Goal: Answer question/provide support: Share knowledge or assist other users

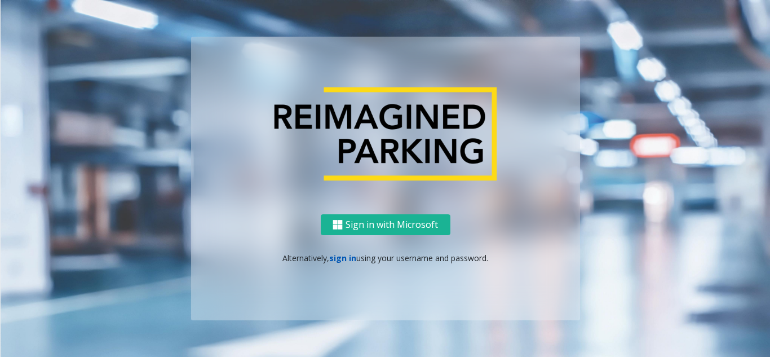
click at [347, 259] on link "sign in" at bounding box center [342, 257] width 27 height 11
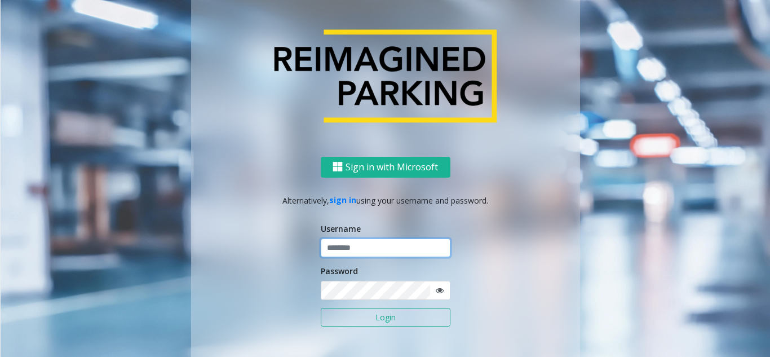
click at [356, 249] on input "text" at bounding box center [386, 247] width 130 height 19
type input "********"
click at [435, 290] on icon at bounding box center [439, 290] width 8 height 8
click at [383, 318] on button "Login" at bounding box center [386, 317] width 130 height 19
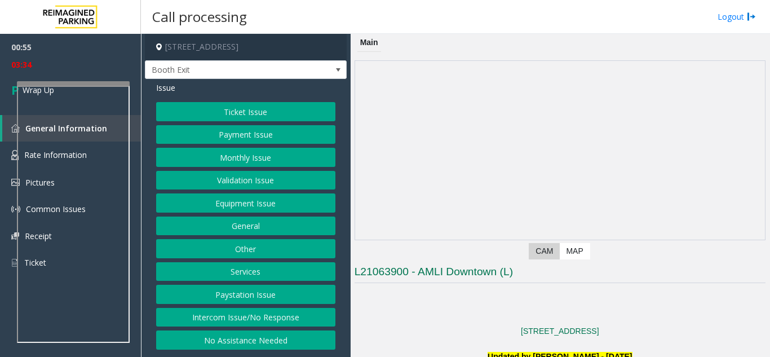
click at [246, 209] on button "Equipment Issue" at bounding box center [245, 202] width 179 height 19
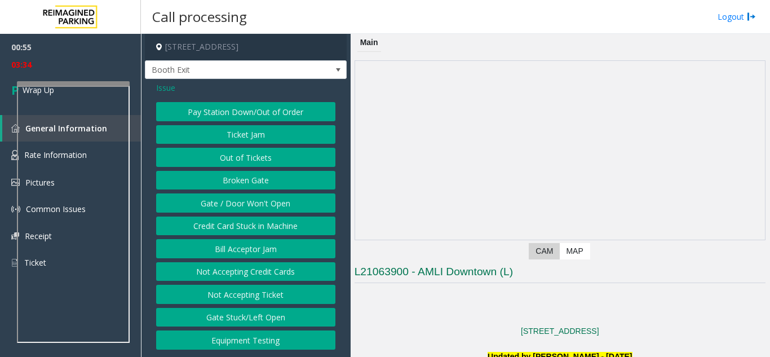
click at [246, 209] on button "Gate / Door Won't Open" at bounding box center [245, 202] width 179 height 19
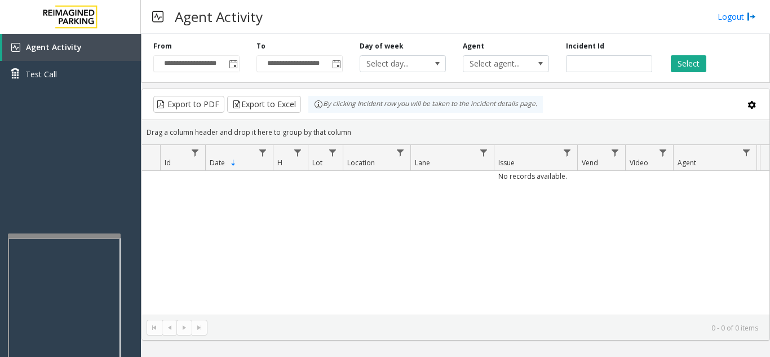
click at [66, 235] on div at bounding box center [64, 235] width 113 height 5
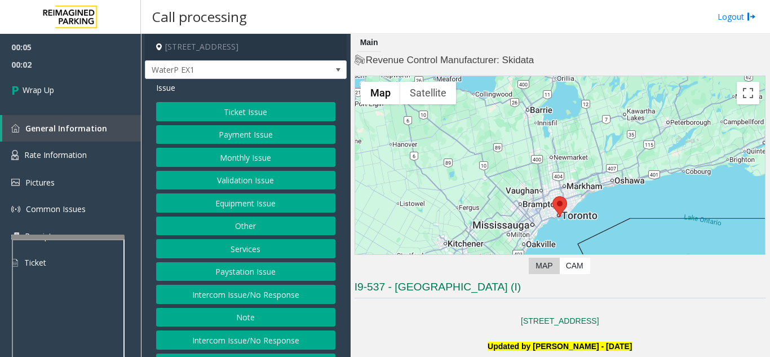
click at [241, 297] on button "Intercom Issue/No Response" at bounding box center [245, 294] width 179 height 19
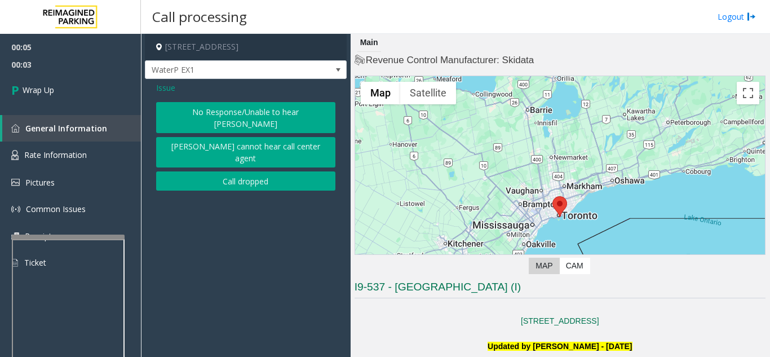
click at [221, 171] on button "Call dropped" at bounding box center [245, 180] width 179 height 19
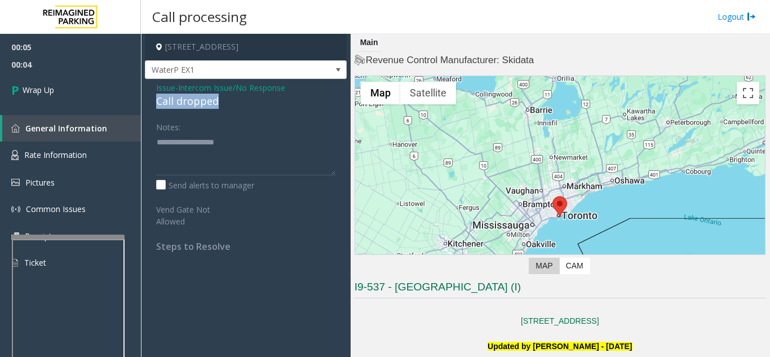
drag, startPoint x: 221, startPoint y: 95, endPoint x: 154, endPoint y: 103, distance: 67.4
click at [154, 103] on div "Issue - Intercom Issue/No Response Call dropped Notes: Send alerts to manager V…" at bounding box center [246, 171] width 202 height 184
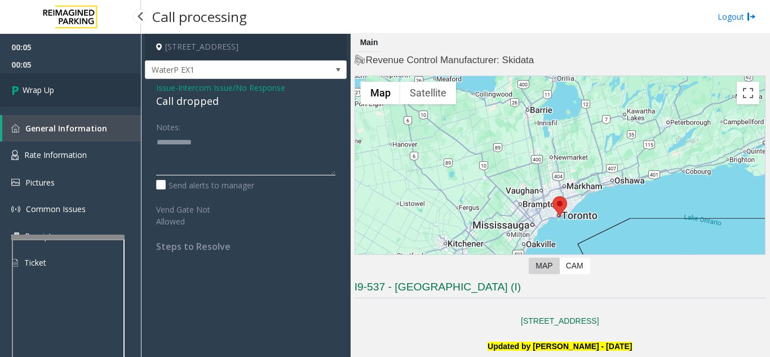
type textarea "**********"
click at [82, 103] on link "Wrap Up" at bounding box center [70, 89] width 141 height 33
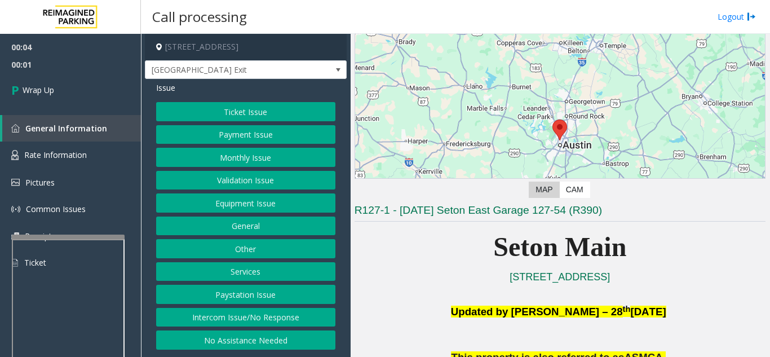
scroll to position [113, 0]
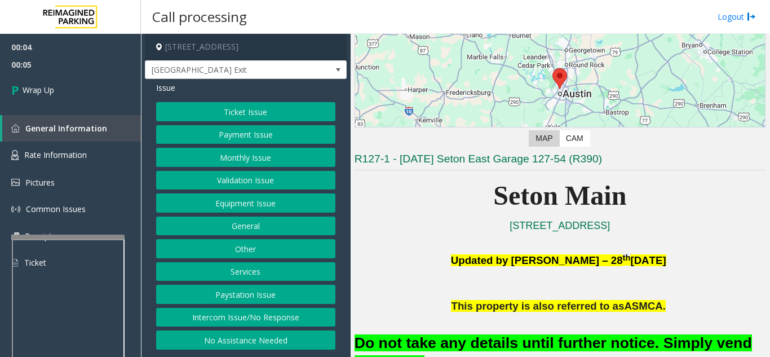
click at [268, 324] on button "Intercom Issue/No Response" at bounding box center [245, 317] width 179 height 19
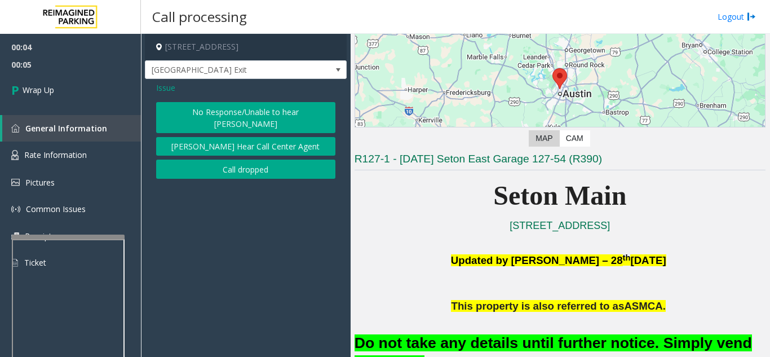
click at [247, 159] on button "Call dropped" at bounding box center [245, 168] width 179 height 19
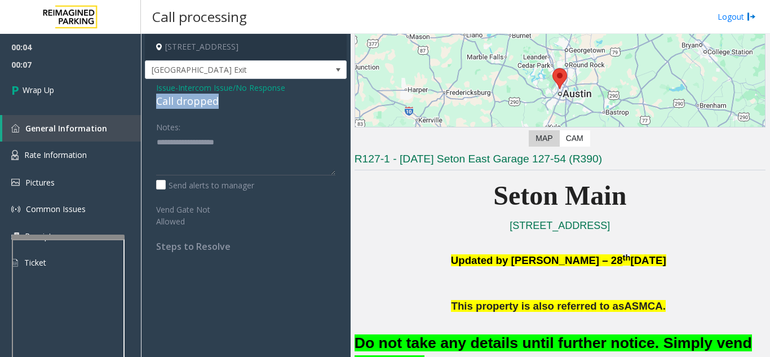
drag, startPoint x: 228, startPoint y: 94, endPoint x: 155, endPoint y: 101, distance: 73.5
click at [155, 101] on div "Issue - Intercom Issue/No Response Call dropped Notes: Send alerts to manager V…" at bounding box center [246, 171] width 202 height 184
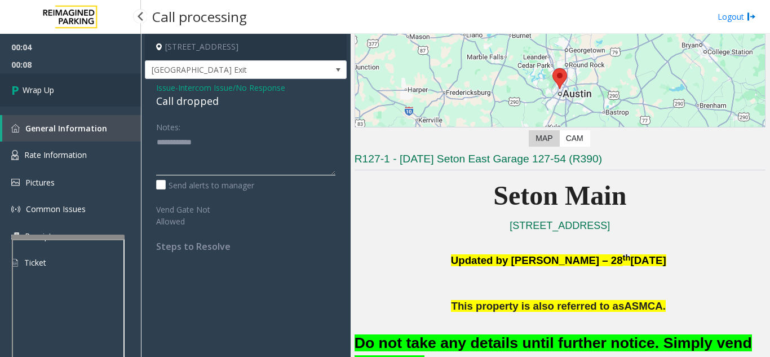
type textarea "**********"
click at [87, 92] on link "Wrap Up" at bounding box center [70, 89] width 141 height 33
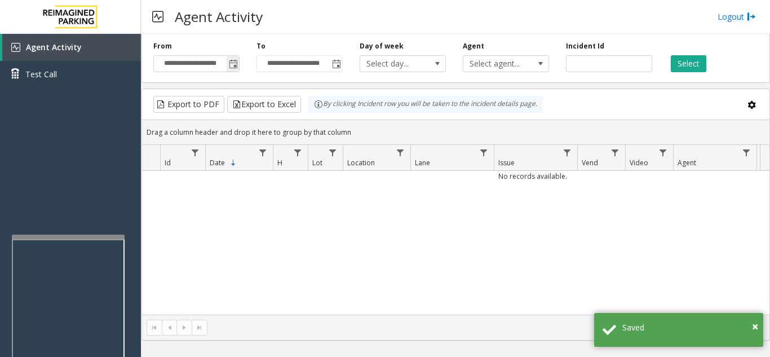
click at [235, 68] on span "Toggle popup" at bounding box center [233, 64] width 9 height 9
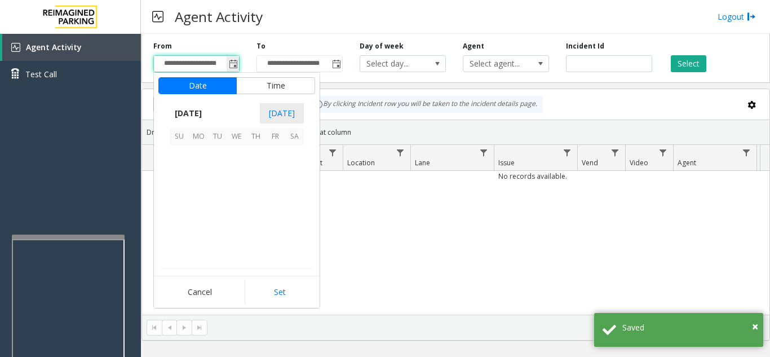
scroll to position [202329, 0]
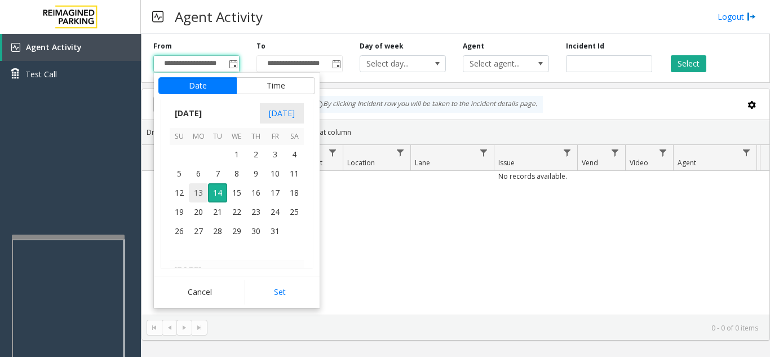
click at [202, 193] on span "13" at bounding box center [198, 192] width 19 height 19
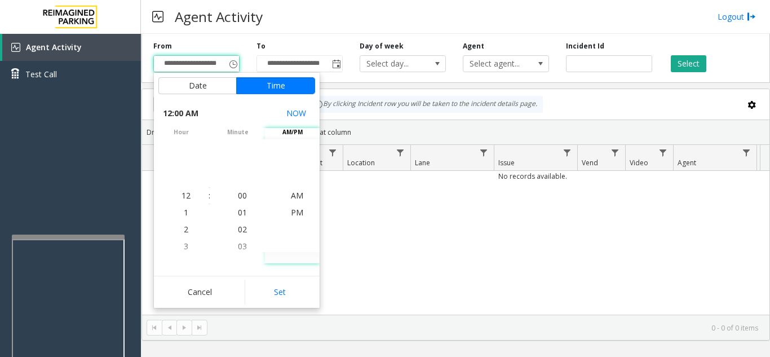
drag, startPoint x: 287, startPoint y: 294, endPoint x: 486, endPoint y: 183, distance: 227.2
click at [290, 288] on button "Set" at bounding box center [280, 291] width 71 height 25
type input "**********"
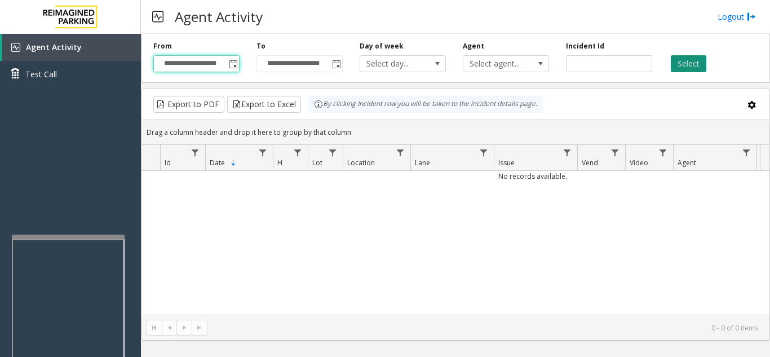
click at [688, 59] on button "Select" at bounding box center [687, 63] width 35 height 17
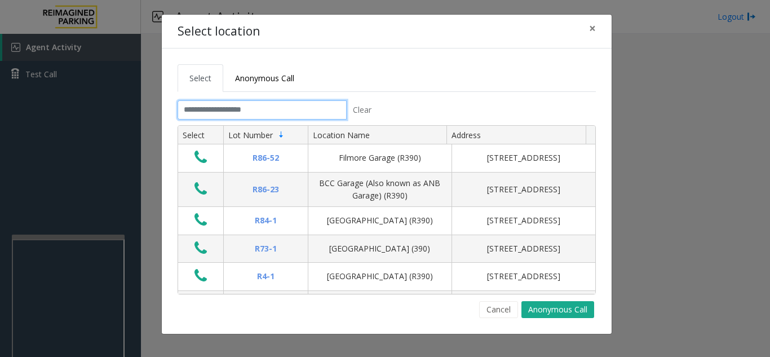
click at [228, 109] on input "text" at bounding box center [261, 109] width 169 height 19
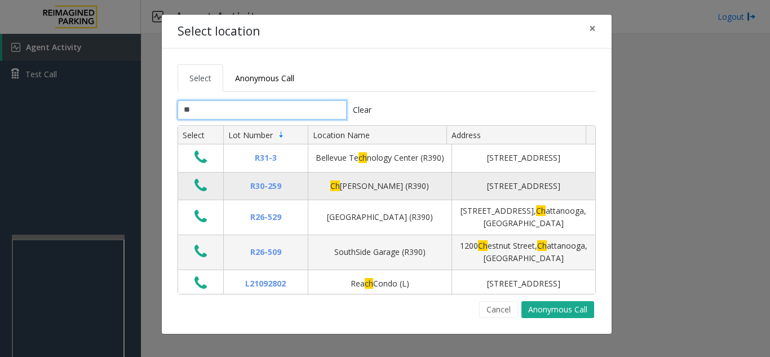
type input "**"
click at [200, 193] on icon "Data table" at bounding box center [200, 185] width 12 height 16
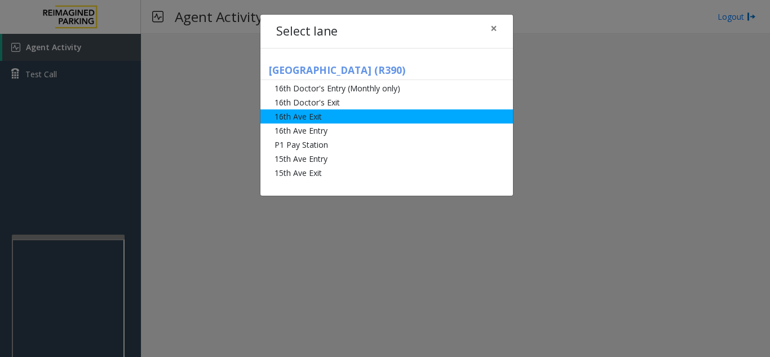
click at [338, 120] on li "16th Ave Exit" at bounding box center [386, 116] width 252 height 14
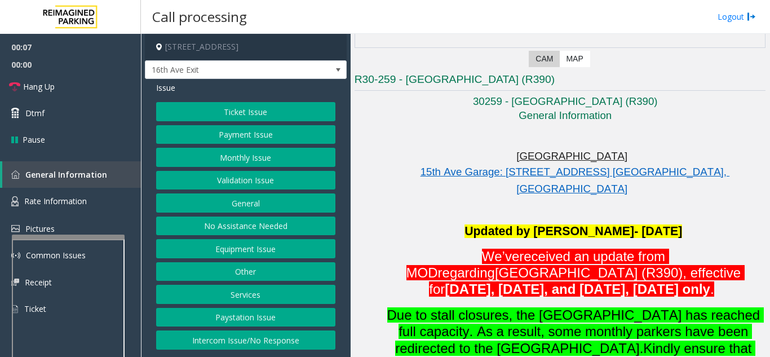
scroll to position [225, 0]
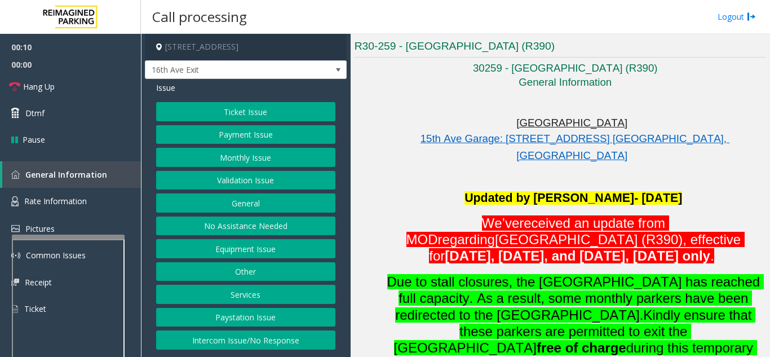
click at [270, 162] on button "Monthly Issue" at bounding box center [245, 157] width 179 height 19
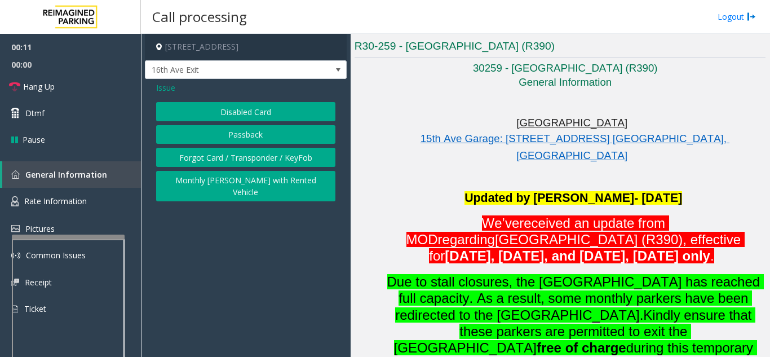
click at [271, 121] on div "Disabled Card Passback Forgot Card / Transponder / KeyFob Monthly Parker with R…" at bounding box center [245, 151] width 179 height 99
click at [275, 111] on button "Disabled Card" at bounding box center [245, 111] width 179 height 19
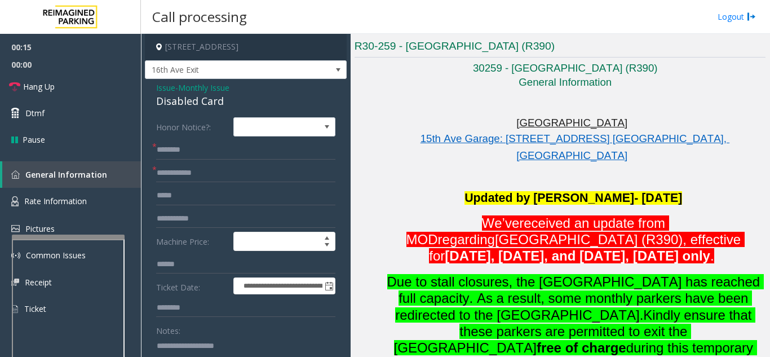
scroll to position [3, 0]
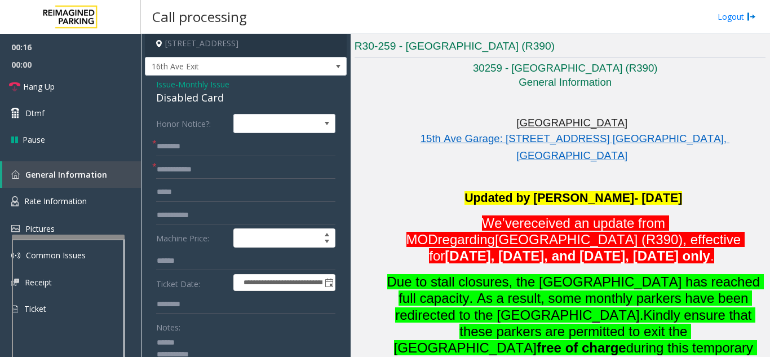
type textarea "**********"
click at [226, 167] on input "text" at bounding box center [245, 169] width 179 height 19
type input "******"
click at [194, 148] on input "text" at bounding box center [245, 146] width 179 height 19
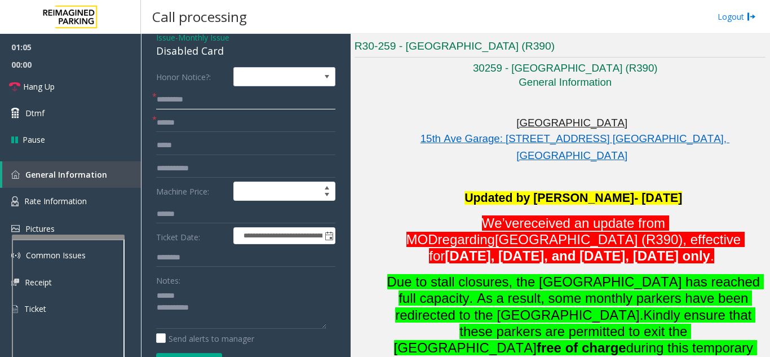
scroll to position [116, 0]
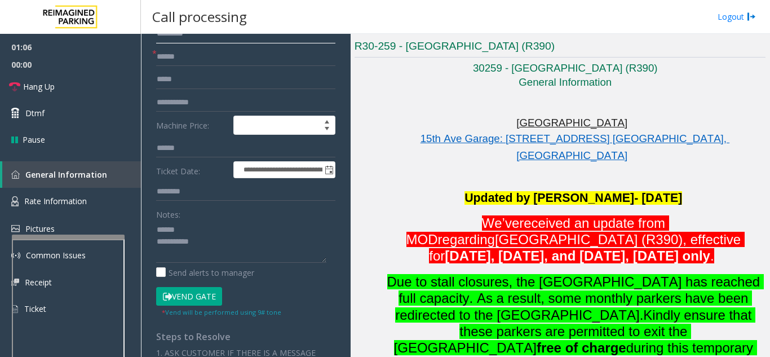
type input "********"
click at [186, 295] on button "Vend Gate" at bounding box center [189, 296] width 66 height 19
click at [209, 232] on textarea at bounding box center [241, 241] width 170 height 42
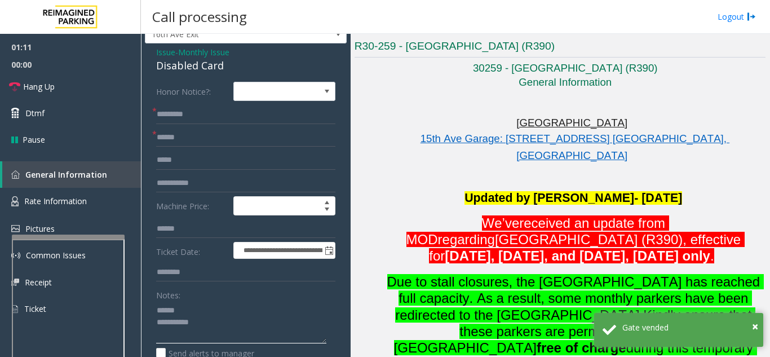
scroll to position [40, 0]
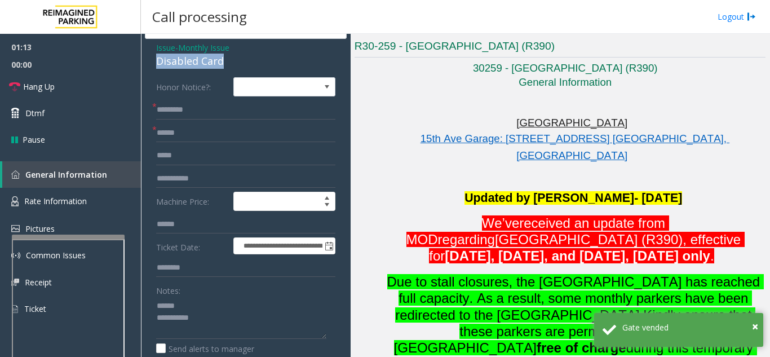
drag, startPoint x: 238, startPoint y: 60, endPoint x: 157, endPoint y: 66, distance: 80.8
click at [157, 66] on div "Disabled Card" at bounding box center [245, 61] width 179 height 15
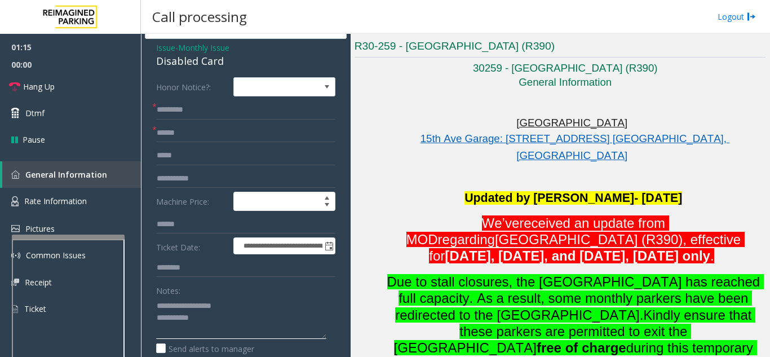
scroll to position [96, 0]
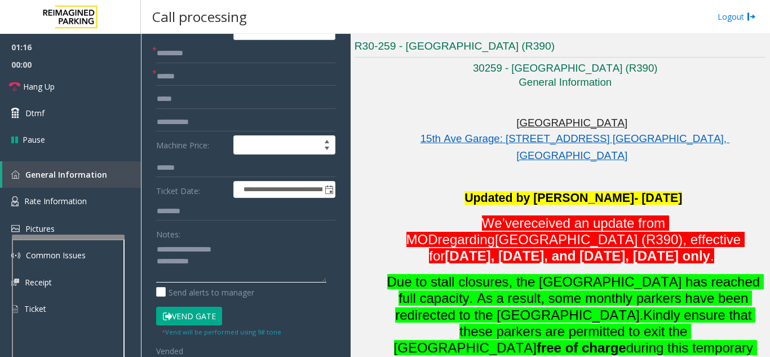
click at [227, 262] on textarea at bounding box center [241, 261] width 170 height 42
click at [39, 90] on span "Hang Up" at bounding box center [39, 87] width 32 height 12
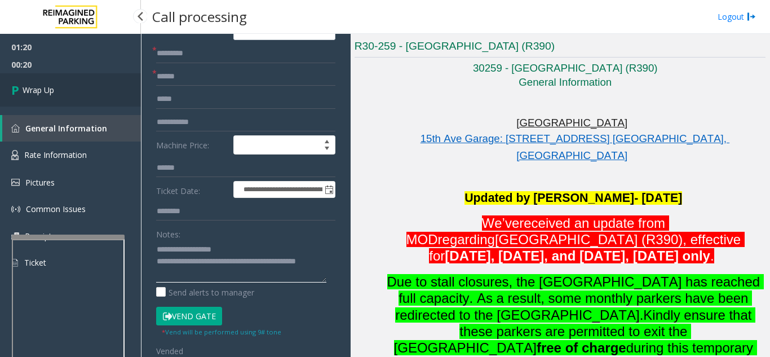
type textarea "**********"
click at [75, 94] on link "Wrap Up" at bounding box center [70, 89] width 141 height 33
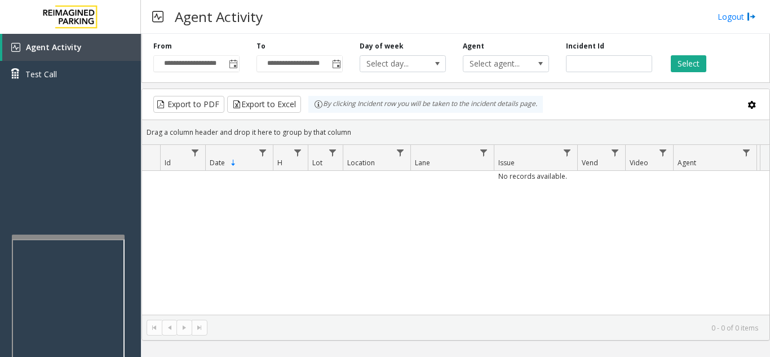
drag, startPoint x: 451, startPoint y: 291, endPoint x: 742, endPoint y: 295, distance: 290.7
click at [742, 295] on div "No records available." at bounding box center [455, 243] width 627 height 144
click at [769, 356] on html "**********" at bounding box center [385, 178] width 770 height 357
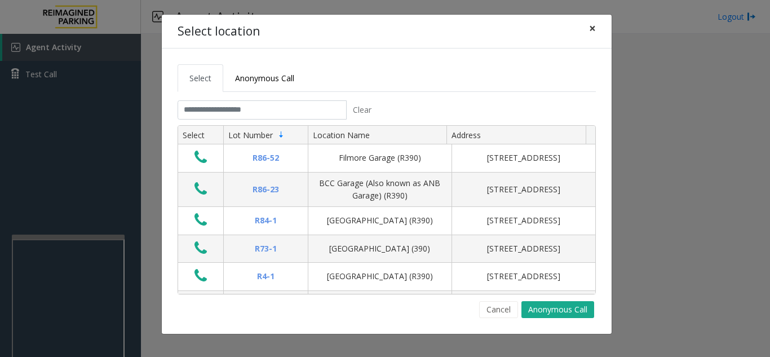
click at [597, 29] on button "×" at bounding box center [592, 29] width 23 height 28
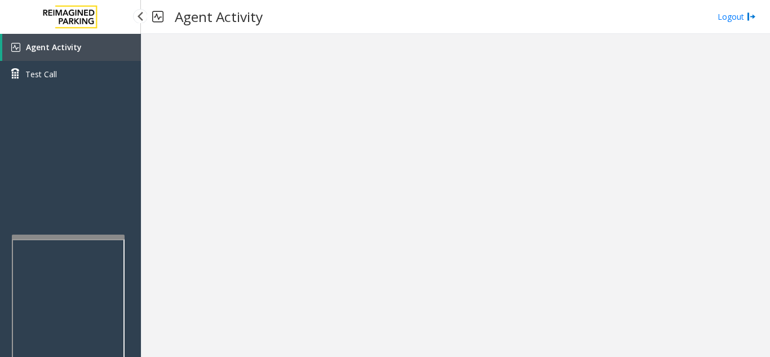
click at [44, 45] on span "Agent Activity" at bounding box center [54, 47] width 56 height 11
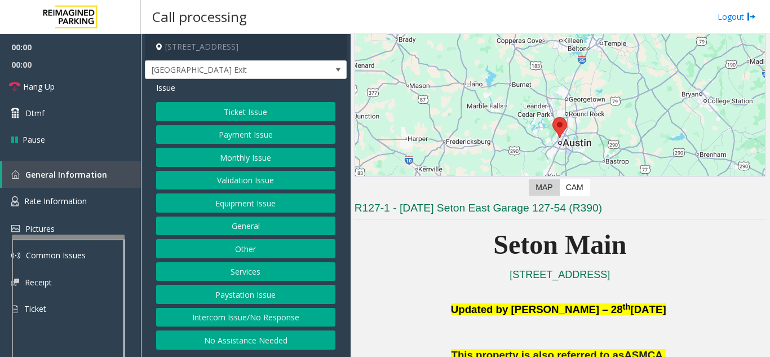
scroll to position [282, 0]
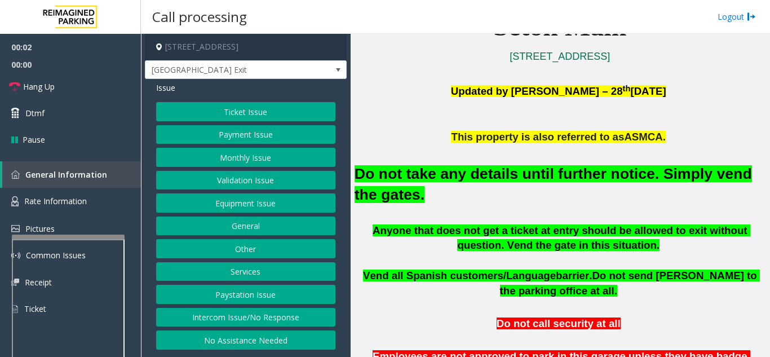
click at [280, 208] on button "Equipment Issue" at bounding box center [245, 202] width 179 height 19
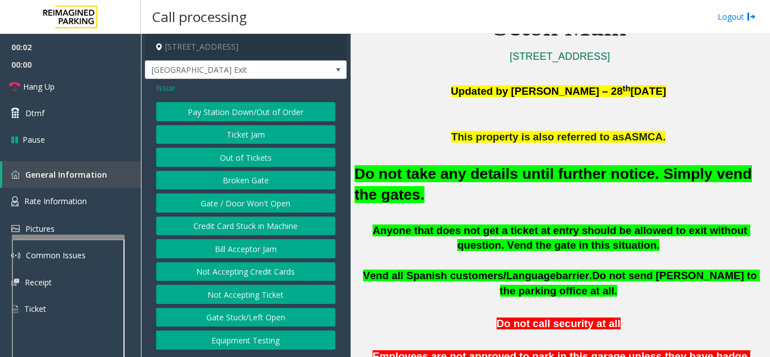
click at [280, 208] on button "Gate / Door Won't Open" at bounding box center [245, 202] width 179 height 19
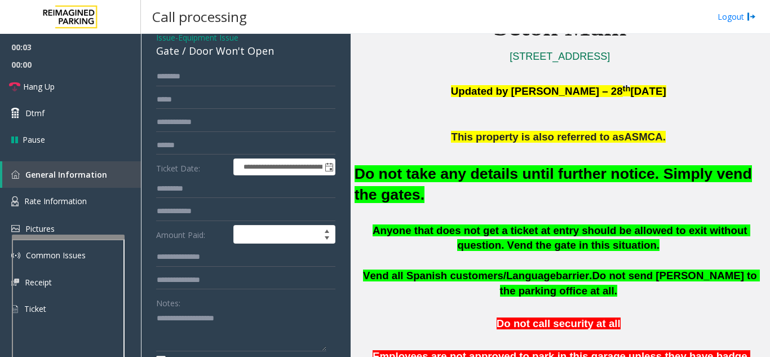
scroll to position [113, 0]
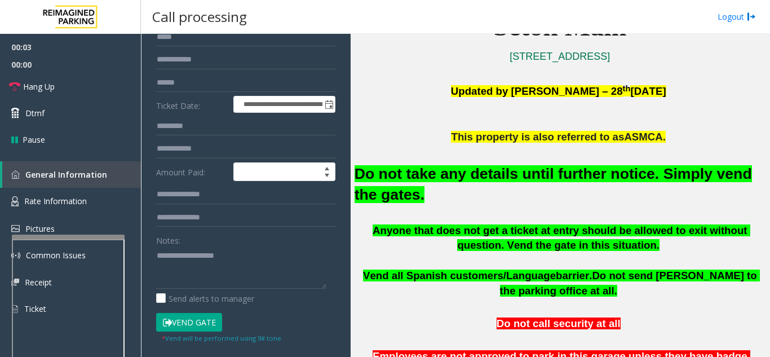
click at [182, 318] on button "Vend Gate" at bounding box center [189, 322] width 66 height 19
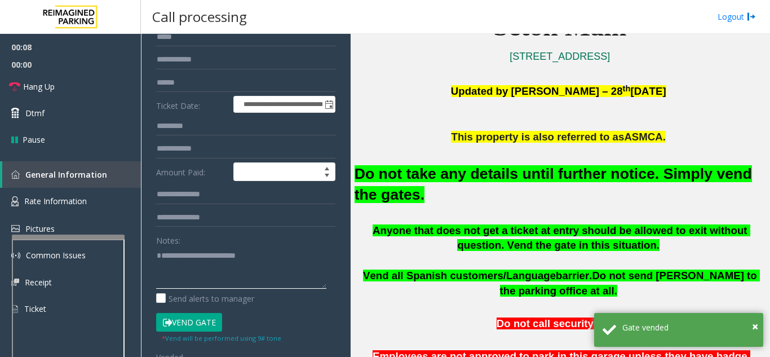
click at [283, 265] on textarea at bounding box center [241, 267] width 170 height 42
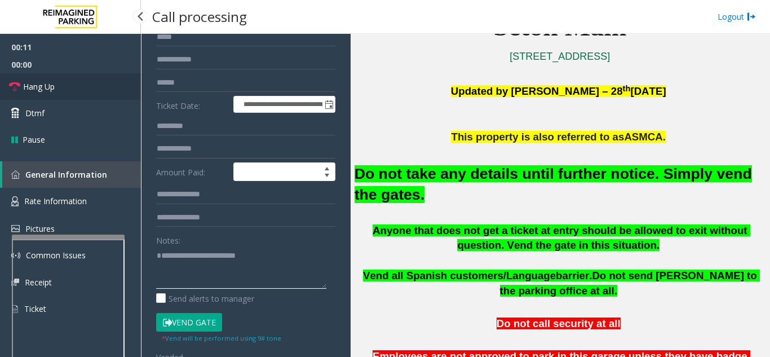
type textarea "**********"
click at [75, 88] on link "Hang Up" at bounding box center [70, 86] width 141 height 26
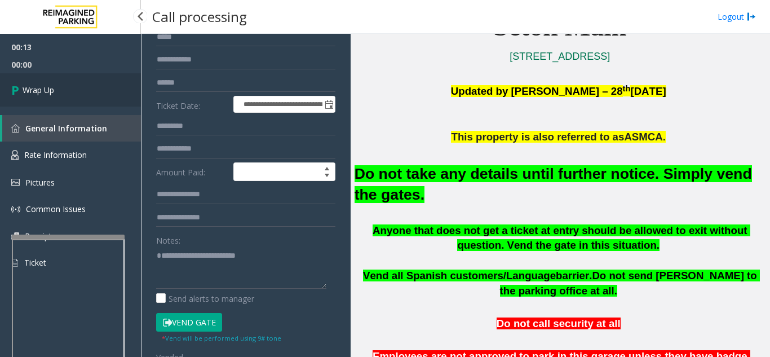
click at [94, 86] on link "Wrap Up" at bounding box center [70, 89] width 141 height 33
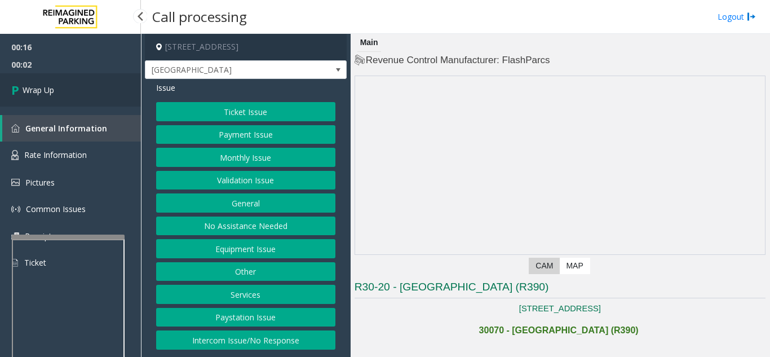
drag, startPoint x: 33, startPoint y: 98, endPoint x: 250, endPoint y: 139, distance: 220.8
click at [34, 97] on link "Wrap Up" at bounding box center [70, 89] width 141 height 33
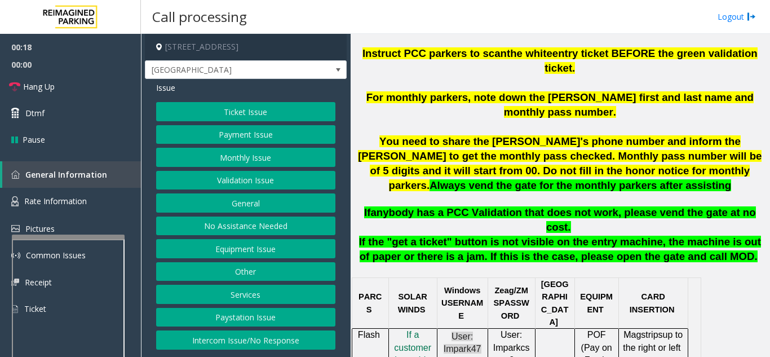
scroll to position [451, 0]
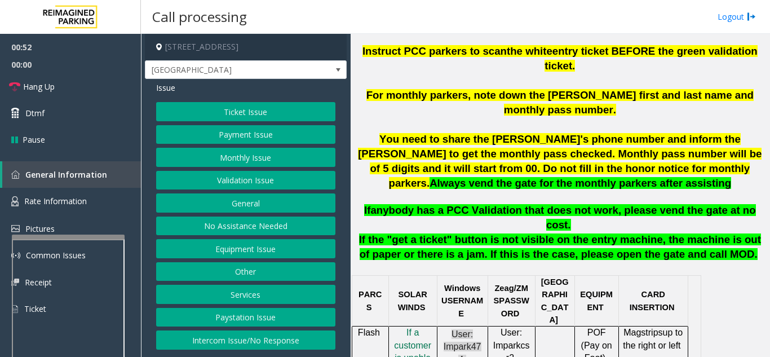
click at [416, 149] on p "You need to share the Aaron's phone number and inform the parker to get the mon…" at bounding box center [559, 167] width 411 height 71
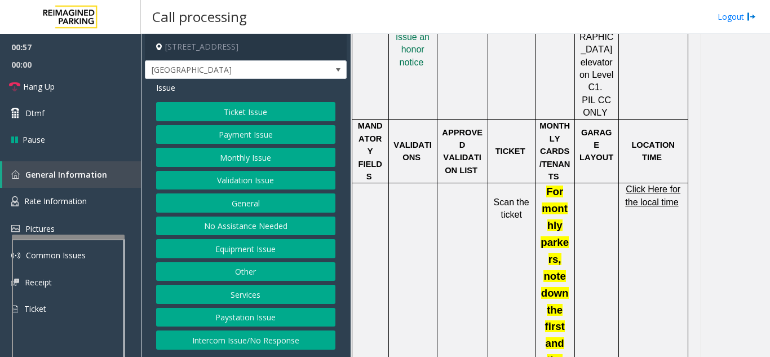
scroll to position [845, 0]
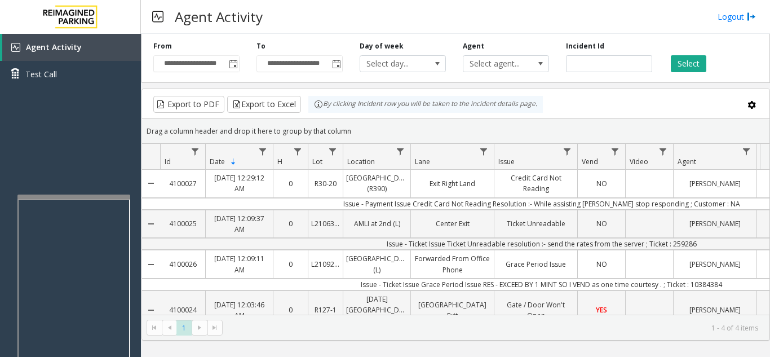
click at [72, 197] on div at bounding box center [73, 196] width 113 height 5
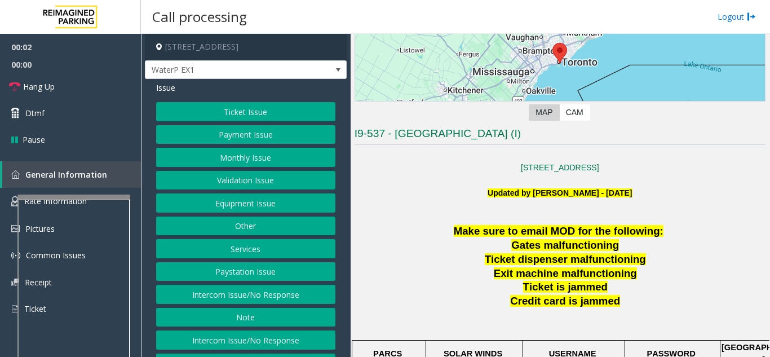
scroll to position [169, 0]
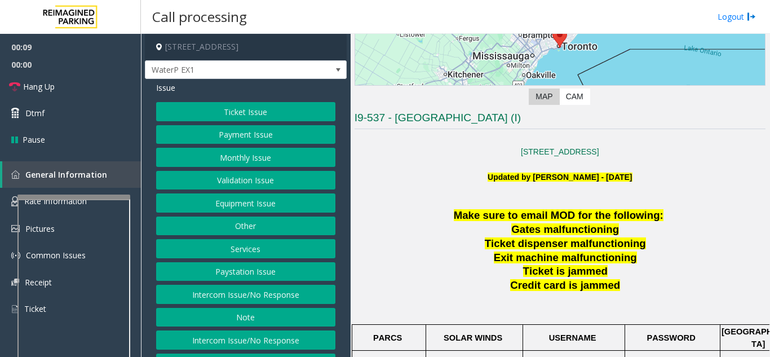
click at [251, 295] on button "Intercom Issue/No Response" at bounding box center [245, 294] width 179 height 19
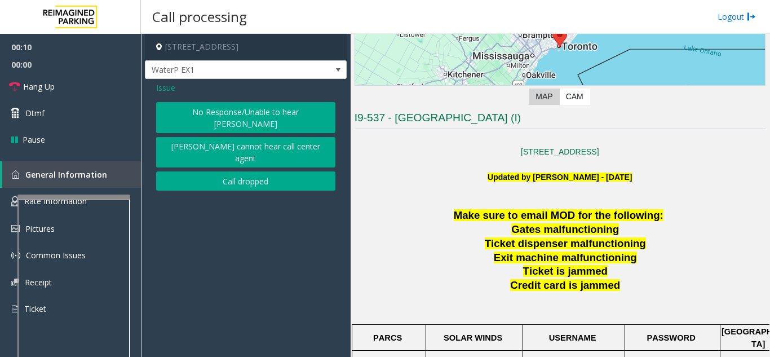
click at [230, 116] on button "No Response/Unable to hear [PERSON_NAME]" at bounding box center [245, 117] width 179 height 31
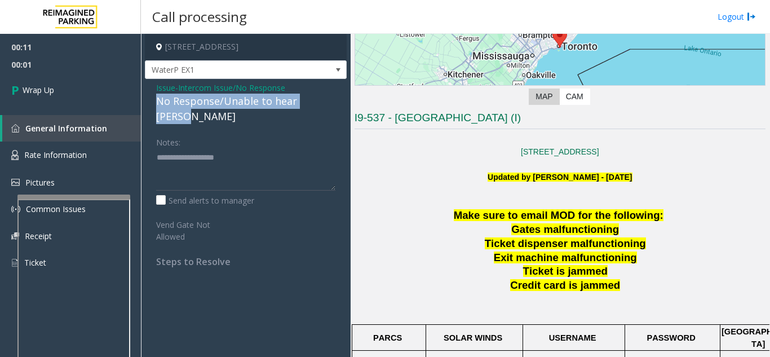
drag, startPoint x: 197, startPoint y: 104, endPoint x: 341, endPoint y: 105, distance: 143.7
click at [341, 105] on div "Issue - Intercom Issue/No Response No Response/Unable to hear [PERSON_NAME] Not…" at bounding box center [246, 178] width 202 height 199
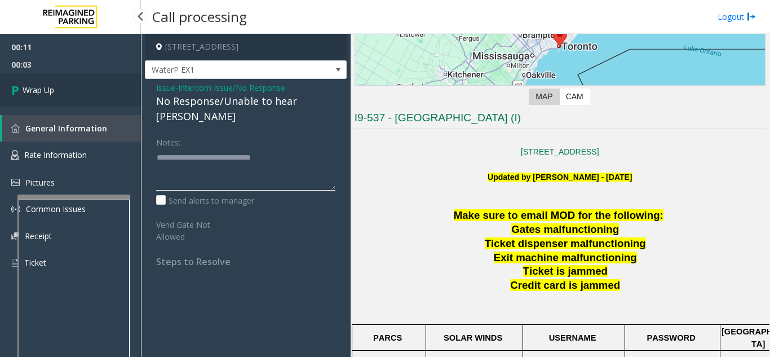
type textarea "**********"
click at [69, 94] on link "Wrap Up" at bounding box center [70, 89] width 141 height 33
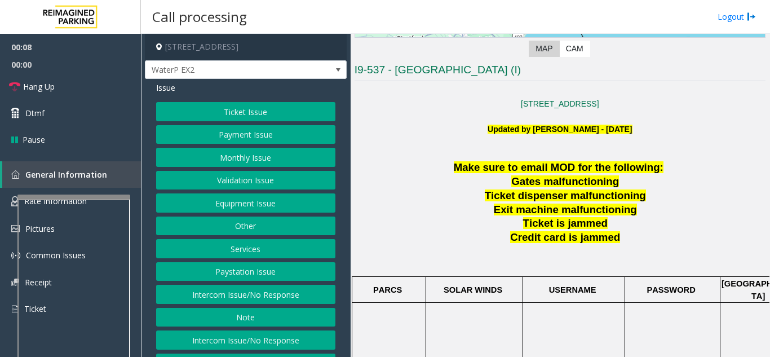
scroll to position [338, 0]
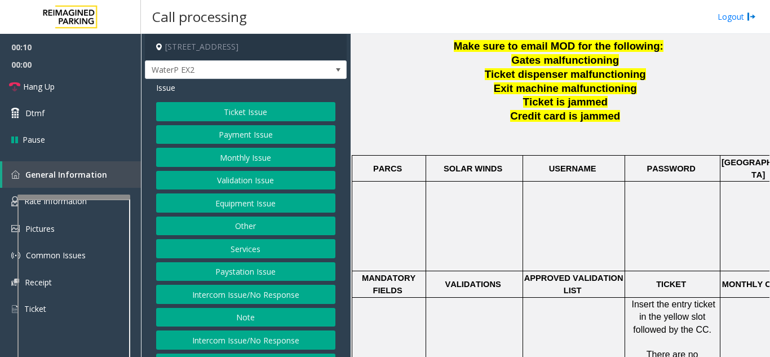
click at [265, 299] on button "Intercom Issue/No Response" at bounding box center [245, 294] width 179 height 19
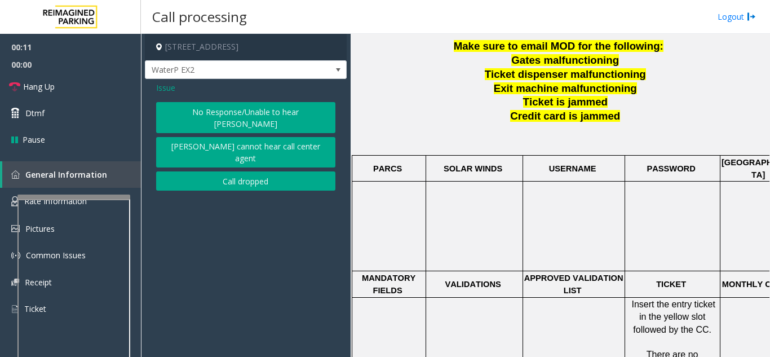
click at [233, 113] on button "No Response/Unable to hear [PERSON_NAME]" at bounding box center [245, 117] width 179 height 31
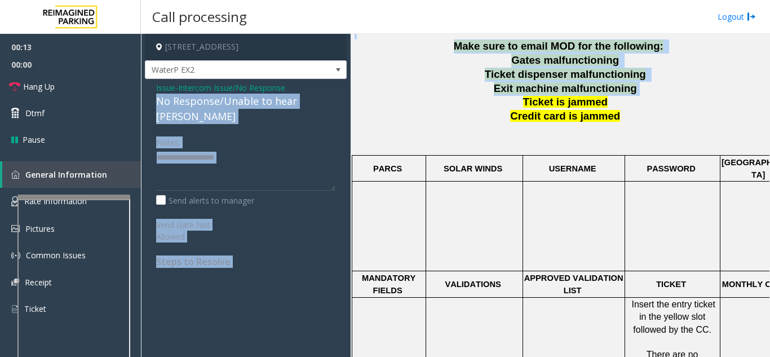
drag, startPoint x: 155, startPoint y: 100, endPoint x: 362, endPoint y: 99, distance: 206.8
click at [362, 99] on div "[STREET_ADDRESS] WaterP EX2 Issue - Intercom Issue/No Response No Response/Unab…" at bounding box center [455, 195] width 628 height 323
click at [29, 90] on span "Hang Up" at bounding box center [39, 87] width 32 height 12
click at [154, 114] on div "Issue - Intercom Issue/No Response No Response/Unable to hear [PERSON_NAME] Not…" at bounding box center [246, 178] width 202 height 199
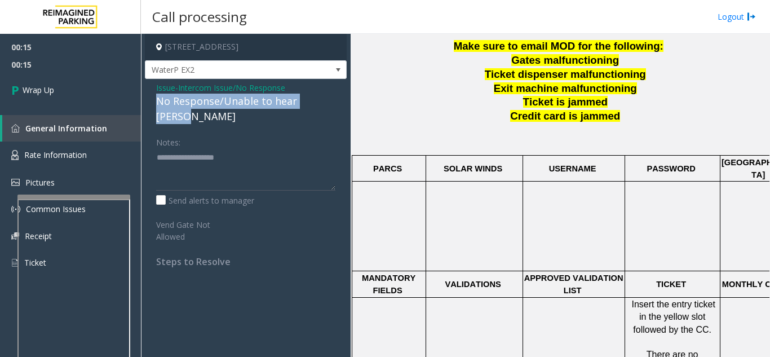
drag, startPoint x: 332, startPoint y: 105, endPoint x: 155, endPoint y: 102, distance: 176.9
click at [153, 104] on div "Issue - Intercom Issue/No Response No Response/Unable to hear [PERSON_NAME] Not…" at bounding box center [246, 178] width 202 height 199
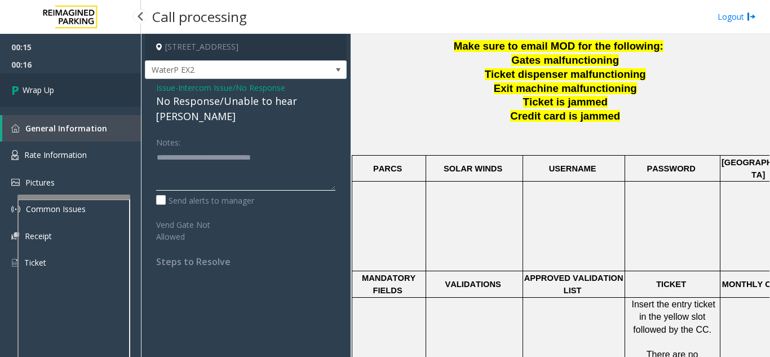
type textarea "**********"
click at [82, 92] on link "Wrap Up" at bounding box center [70, 89] width 141 height 33
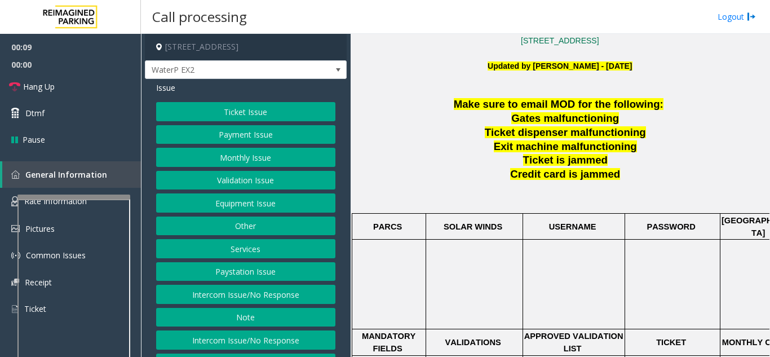
scroll to position [282, 0]
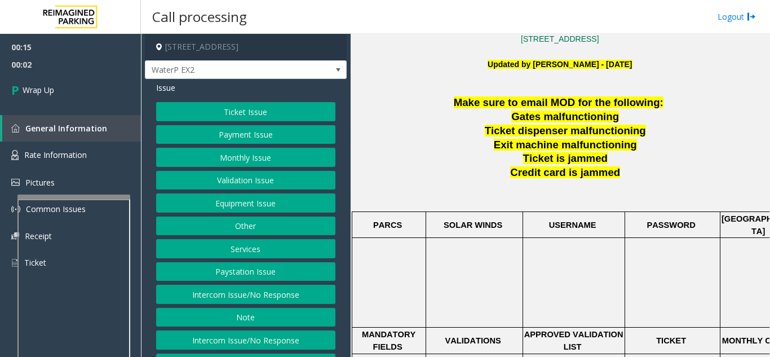
drag, startPoint x: 210, startPoint y: 301, endPoint x: 218, endPoint y: 285, distance: 18.1
click at [216, 294] on button "Intercom Issue/No Response" at bounding box center [245, 294] width 179 height 19
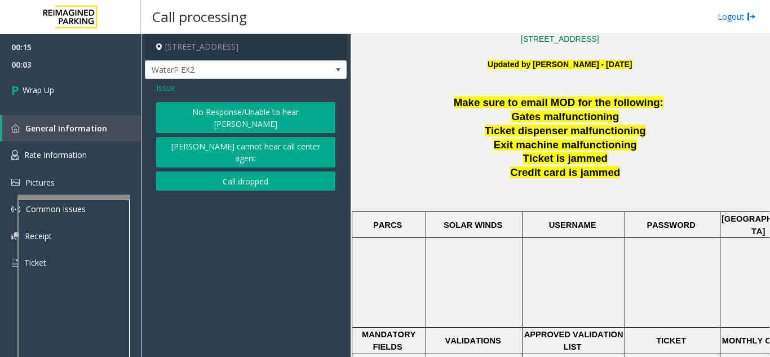
click at [205, 171] on button "Call dropped" at bounding box center [245, 180] width 179 height 19
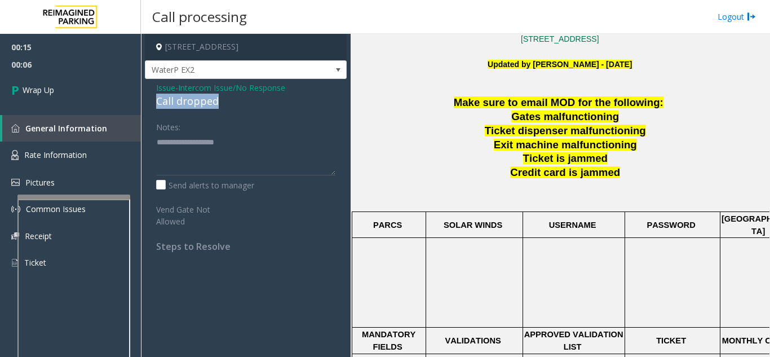
drag, startPoint x: 235, startPoint y: 103, endPoint x: 155, endPoint y: 107, distance: 80.1
click at [155, 107] on div "Issue - Intercom Issue/No Response Call dropped Notes: Send alerts to manager V…" at bounding box center [246, 171] width 202 height 184
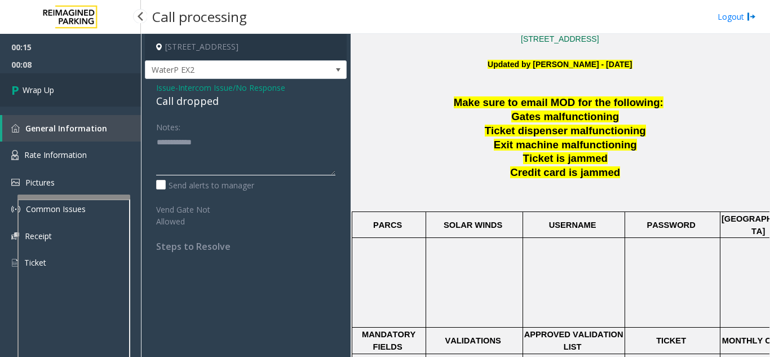
type textarea "**********"
click at [62, 99] on link "Wrap Up" at bounding box center [70, 89] width 141 height 33
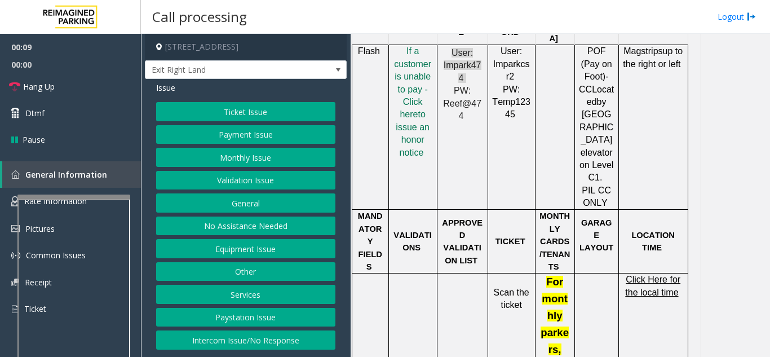
scroll to position [732, 0]
click at [255, 105] on button "Ticket Issue" at bounding box center [245, 111] width 179 height 19
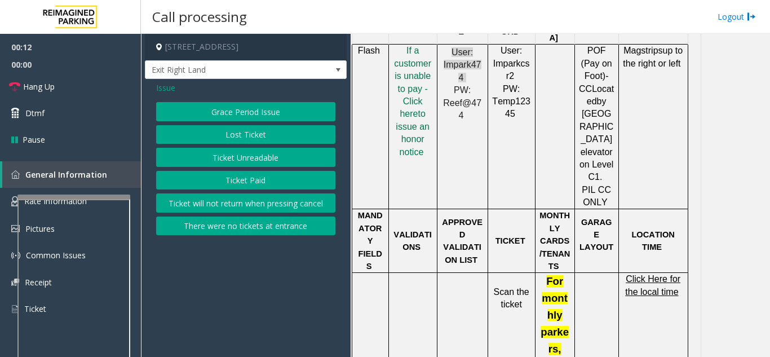
click at [266, 162] on button "Ticket Unreadable" at bounding box center [245, 157] width 179 height 19
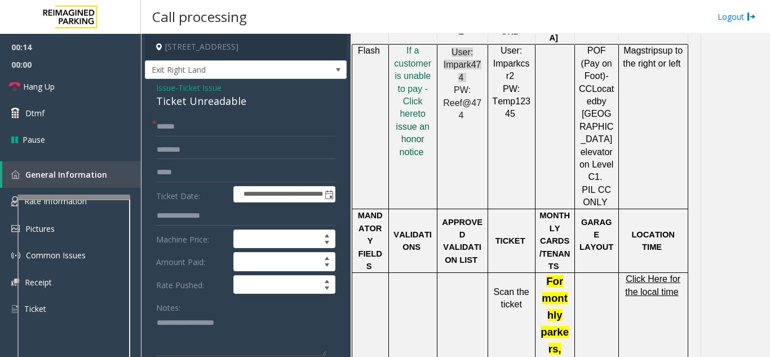
click at [404, 109] on span "to issue an honor notice" at bounding box center [412, 132] width 34 height 47
click at [174, 140] on input "text" at bounding box center [245, 149] width 179 height 19
click at [180, 122] on input "text" at bounding box center [245, 126] width 179 height 19
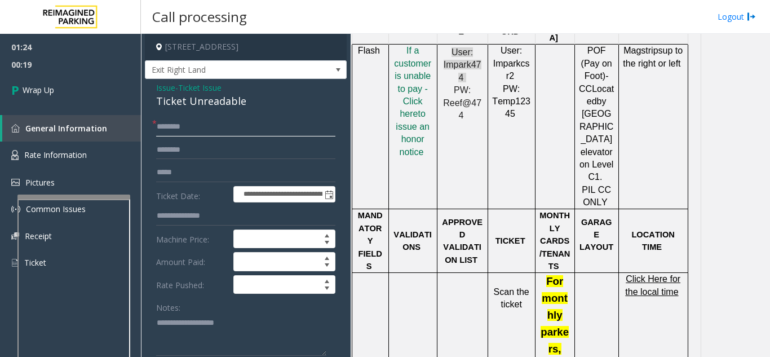
type input "********"
type textarea "**********"
drag, startPoint x: 152, startPoint y: 103, endPoint x: 279, endPoint y: 104, distance: 127.9
drag, startPoint x: 202, startPoint y: 317, endPoint x: 201, endPoint y: 299, distance: 18.1
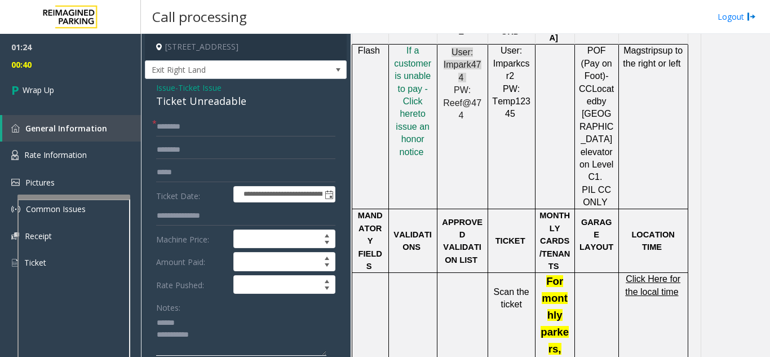
click at [202, 315] on textarea at bounding box center [241, 334] width 170 height 42
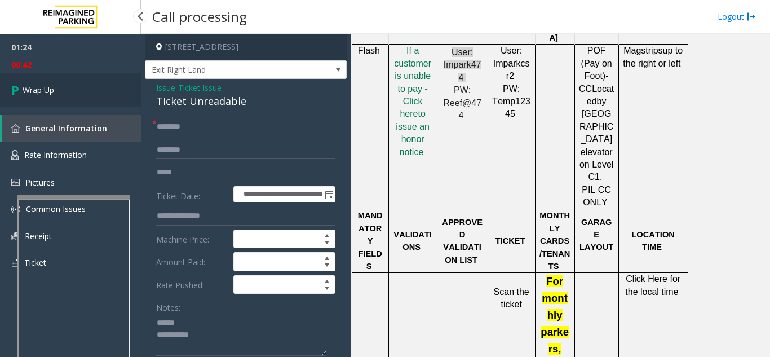
click at [89, 105] on link "Wrap Up" at bounding box center [70, 89] width 141 height 33
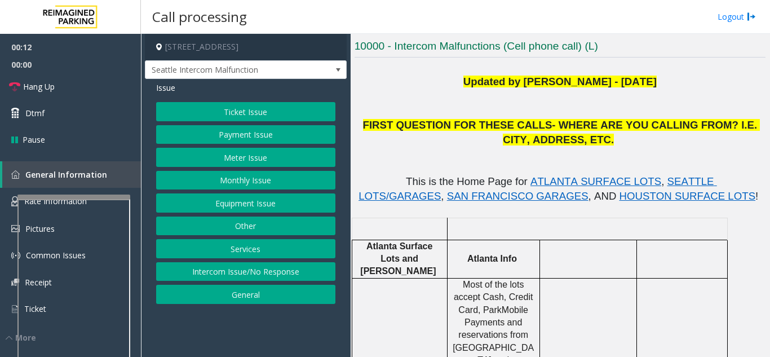
scroll to position [282, 0]
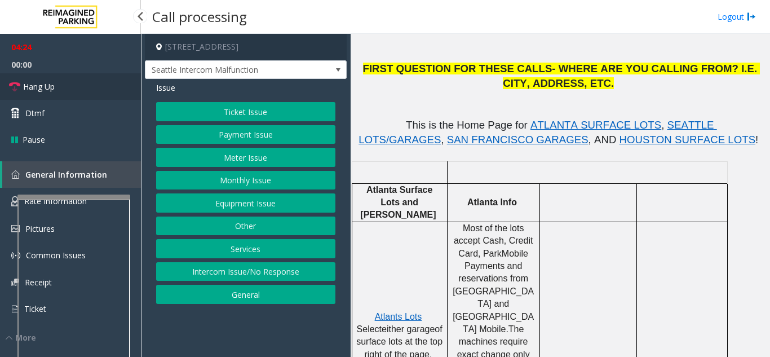
click at [77, 83] on link "Hang Up" at bounding box center [70, 86] width 141 height 26
click at [259, 205] on button "Equipment Issue" at bounding box center [245, 202] width 179 height 19
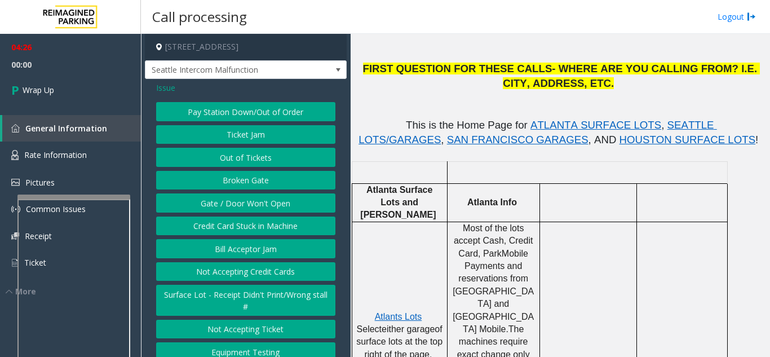
click at [259, 205] on button "Gate / Door Won't Open" at bounding box center [245, 202] width 179 height 19
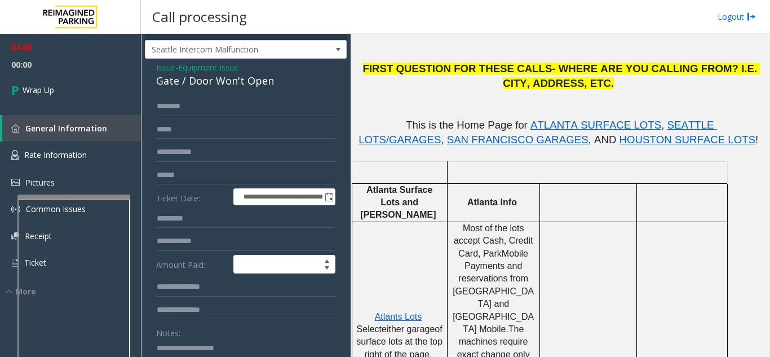
scroll to position [56, 0]
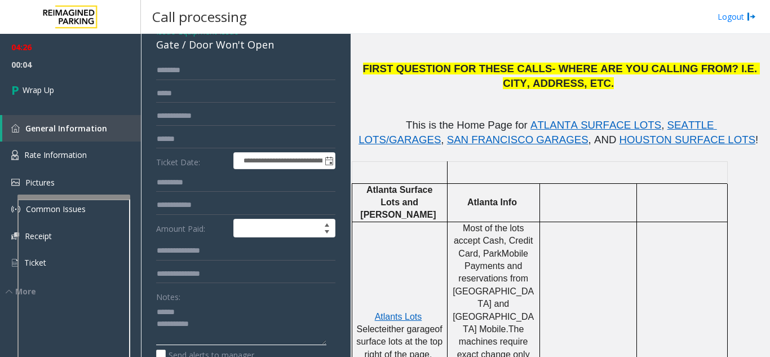
click at [226, 314] on textarea at bounding box center [241, 324] width 170 height 42
drag, startPoint x: 186, startPoint y: 51, endPoint x: 280, endPoint y: 55, distance: 93.6
click at [289, 52] on div "Gate / Door Won't Open" at bounding box center [245, 44] width 179 height 15
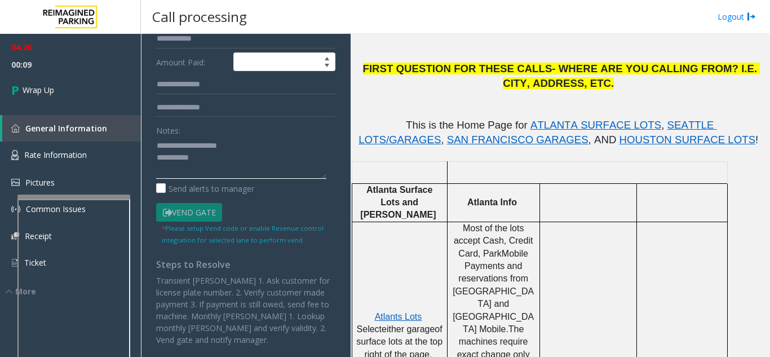
click at [253, 167] on textarea at bounding box center [241, 157] width 170 height 42
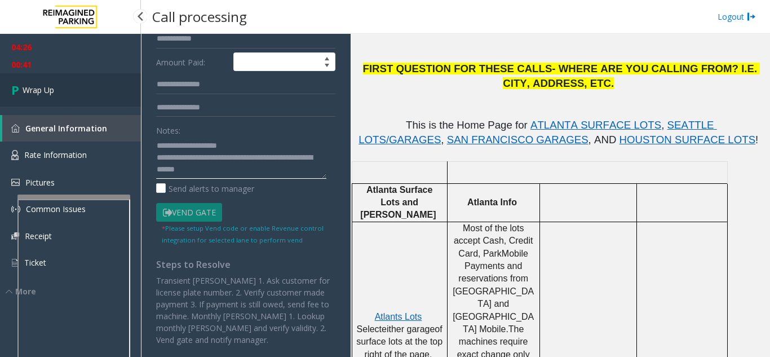
type textarea "**********"
click at [40, 87] on span "Wrap Up" at bounding box center [39, 90] width 32 height 12
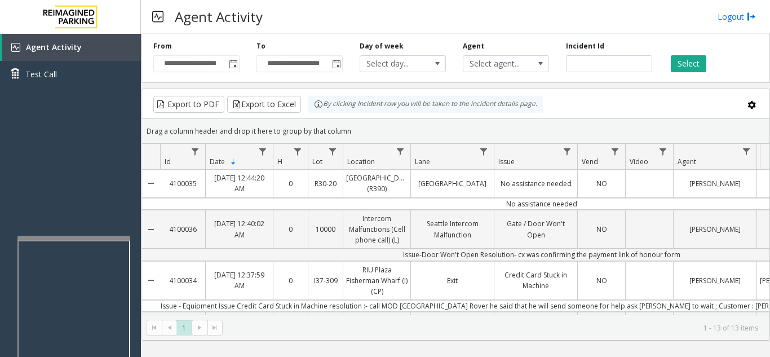
click at [75, 237] on div at bounding box center [73, 237] width 113 height 5
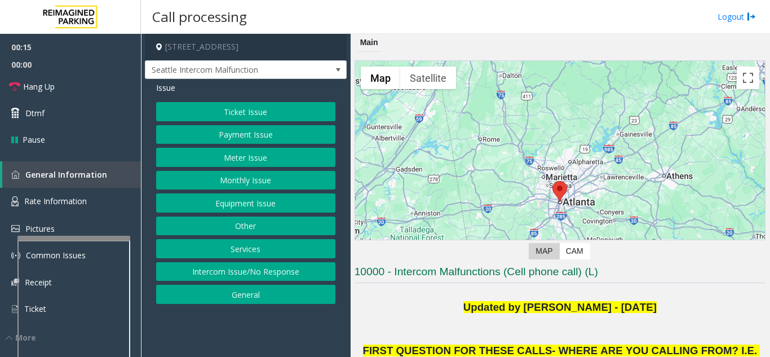
click at [248, 140] on button "Payment Issue" at bounding box center [245, 134] width 179 height 19
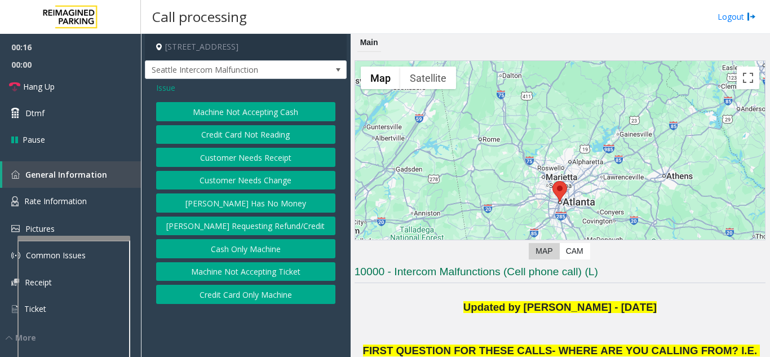
click at [251, 139] on button "Credit Card Not Reading" at bounding box center [245, 134] width 179 height 19
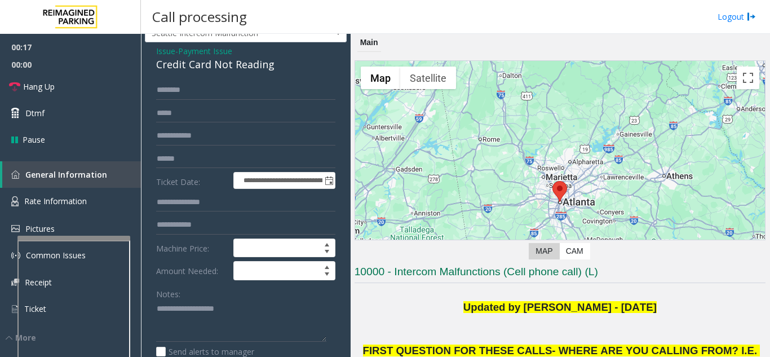
scroll to position [56, 0]
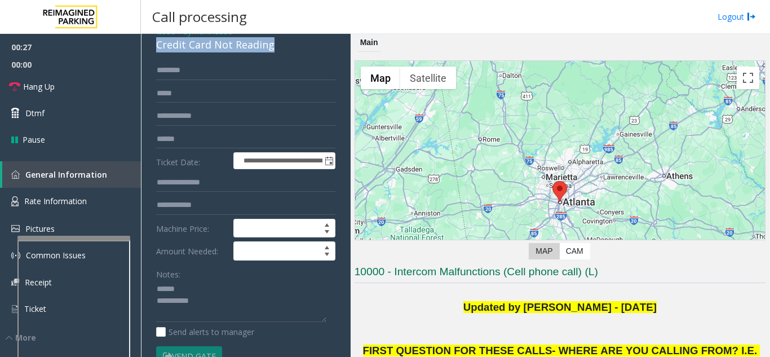
drag, startPoint x: 153, startPoint y: 58, endPoint x: 275, endPoint y: 58, distance: 122.3
click at [285, 58] on div "**********" at bounding box center [246, 297] width 202 height 548
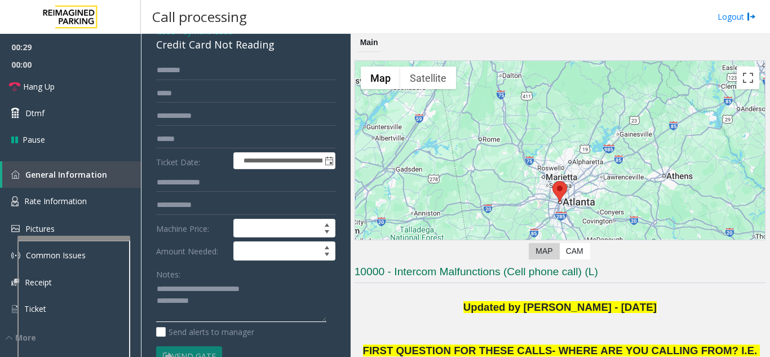
click at [305, 290] on textarea at bounding box center [241, 301] width 170 height 42
click at [64, 90] on link "Hang Up" at bounding box center [70, 86] width 141 height 26
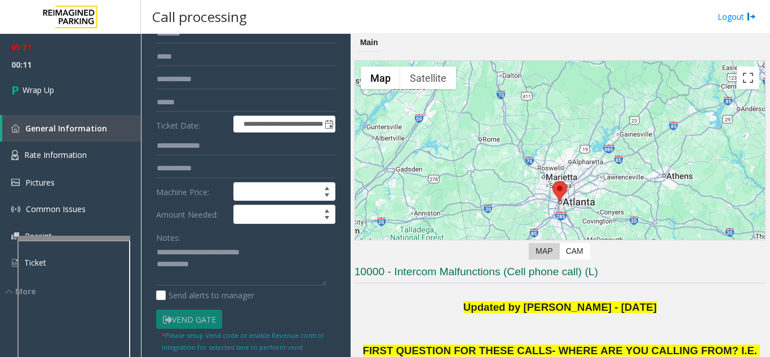
scroll to position [113, 0]
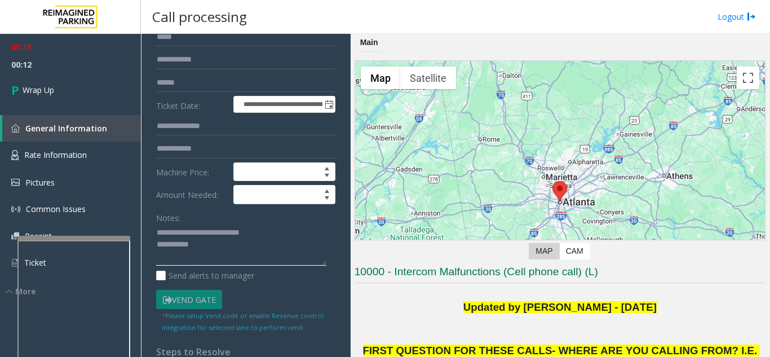
click at [224, 255] on textarea at bounding box center [241, 245] width 170 height 42
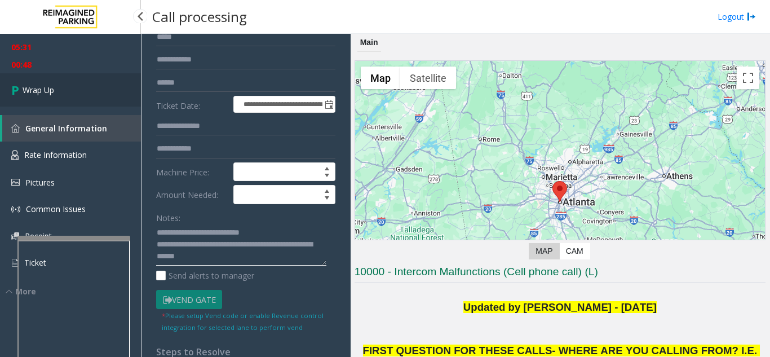
type textarea "**********"
click at [90, 92] on link "Wrap Up" at bounding box center [70, 89] width 141 height 33
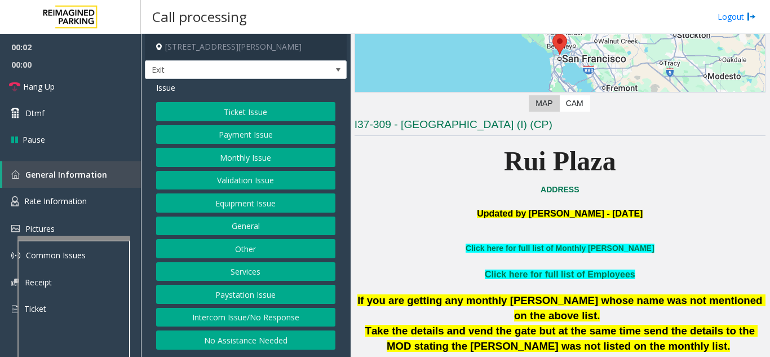
scroll to position [169, 0]
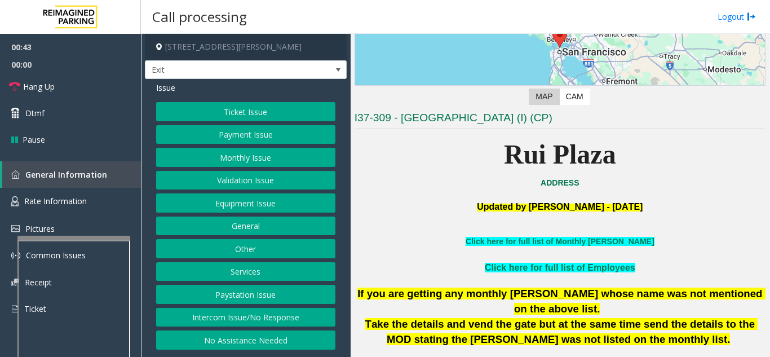
click at [287, 201] on button "Equipment Issue" at bounding box center [245, 202] width 179 height 19
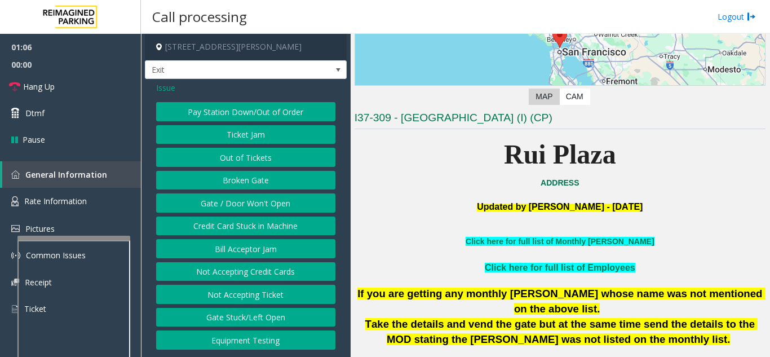
click at [263, 229] on button "Credit Card Stuck in Machine" at bounding box center [245, 225] width 179 height 19
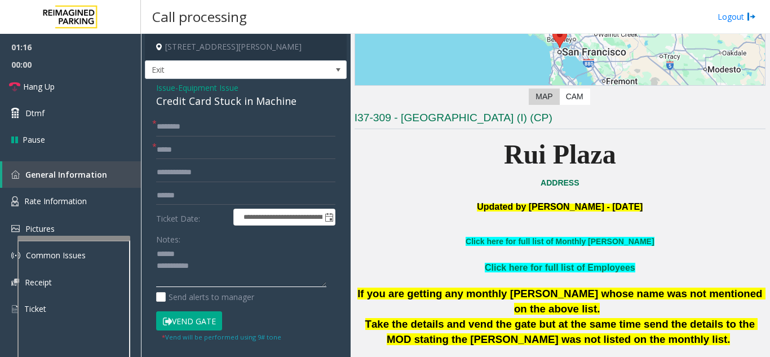
click at [205, 257] on textarea at bounding box center [241, 266] width 170 height 42
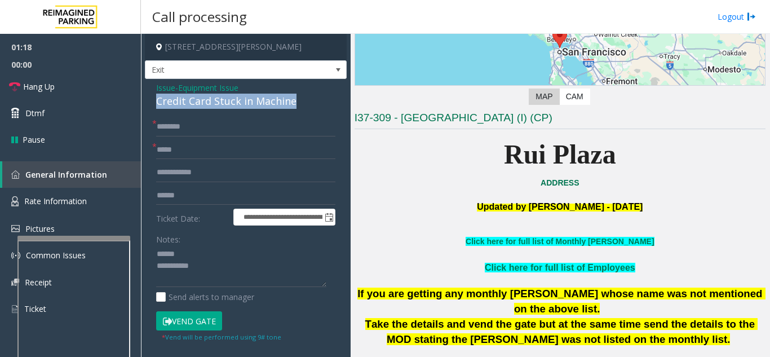
drag, startPoint x: 149, startPoint y: 100, endPoint x: 253, endPoint y: 100, distance: 103.7
click at [315, 102] on div "**********" at bounding box center [246, 289] width 202 height 421
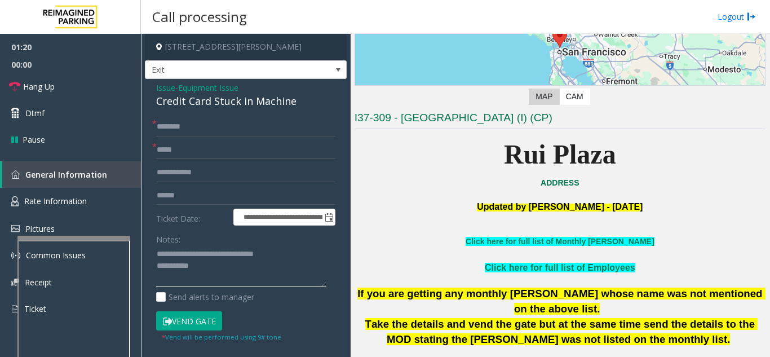
click at [246, 265] on textarea at bounding box center [241, 266] width 170 height 42
type textarea "**********"
drag, startPoint x: 221, startPoint y: 127, endPoint x: 245, endPoint y: 134, distance: 24.1
click at [221, 127] on input "text" at bounding box center [245, 126] width 179 height 19
type input "***"
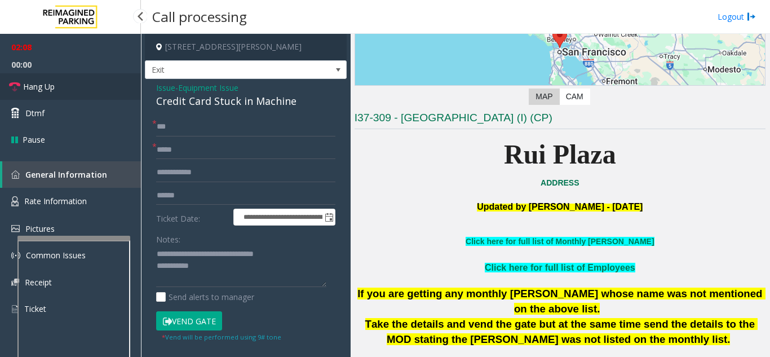
click at [75, 90] on link "Hang Up" at bounding box center [70, 86] width 141 height 26
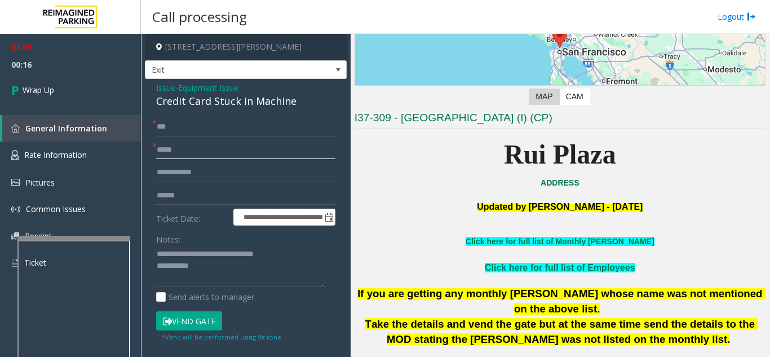
click at [208, 157] on input "text" at bounding box center [245, 149] width 179 height 19
type input "**"
click at [216, 270] on textarea at bounding box center [241, 266] width 170 height 42
click at [219, 265] on textarea at bounding box center [241, 266] width 170 height 42
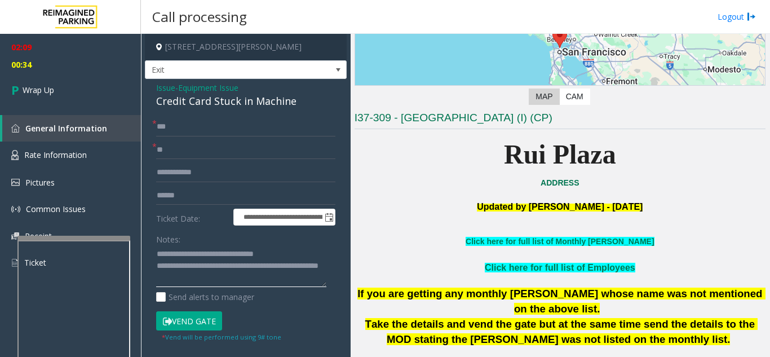
type textarea "**********"
click at [208, 233] on div "Notes:" at bounding box center [245, 258] width 179 height 58
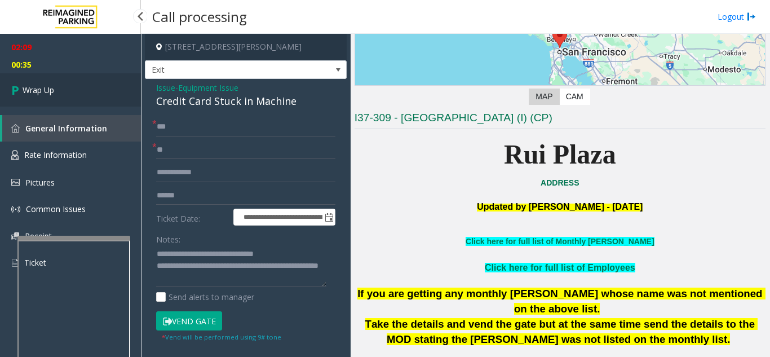
click at [71, 94] on link "Wrap Up" at bounding box center [70, 89] width 141 height 33
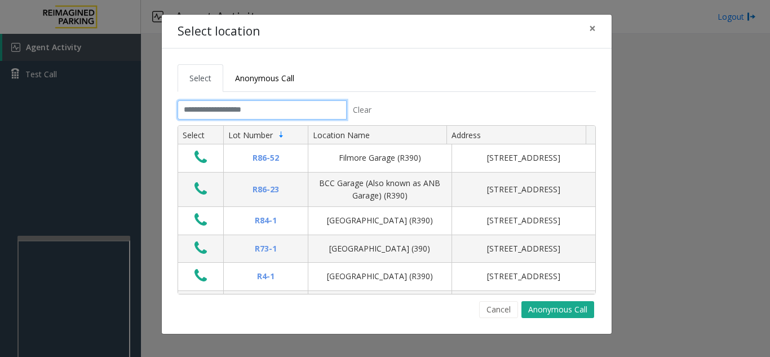
click at [229, 106] on input "text" at bounding box center [261, 109] width 169 height 19
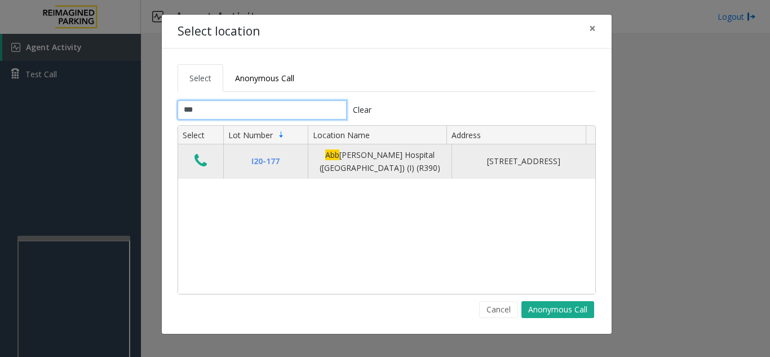
type input "***"
click at [203, 168] on icon "Data table" at bounding box center [200, 161] width 12 height 16
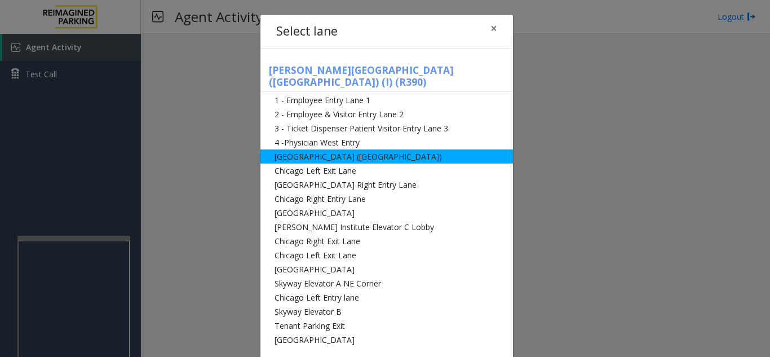
click at [356, 149] on li "[GEOGRAPHIC_DATA] ([GEOGRAPHIC_DATA])" at bounding box center [386, 156] width 252 height 14
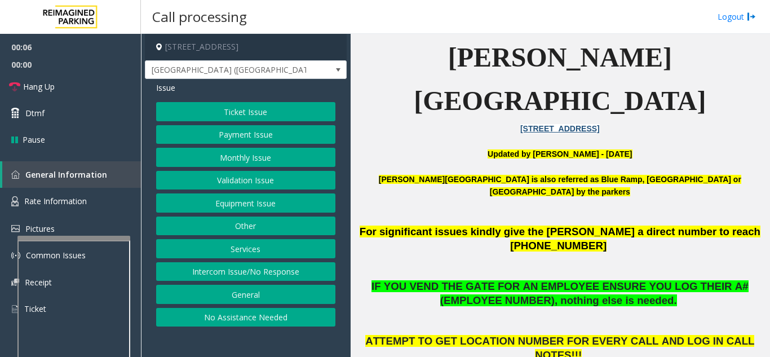
scroll to position [282, 0]
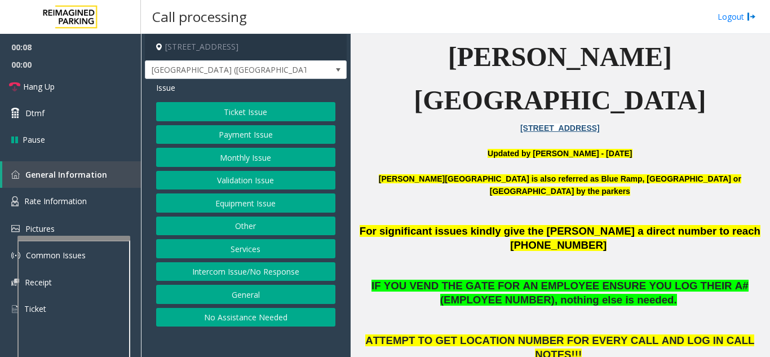
click at [243, 200] on button "Equipment Issue" at bounding box center [245, 202] width 179 height 19
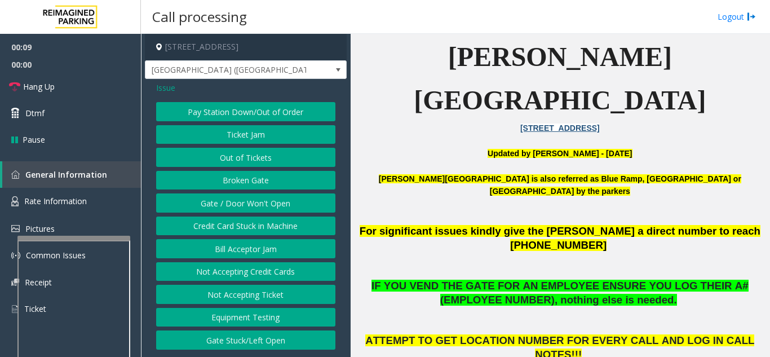
click at [243, 200] on button "Gate / Door Won't Open" at bounding box center [245, 202] width 179 height 19
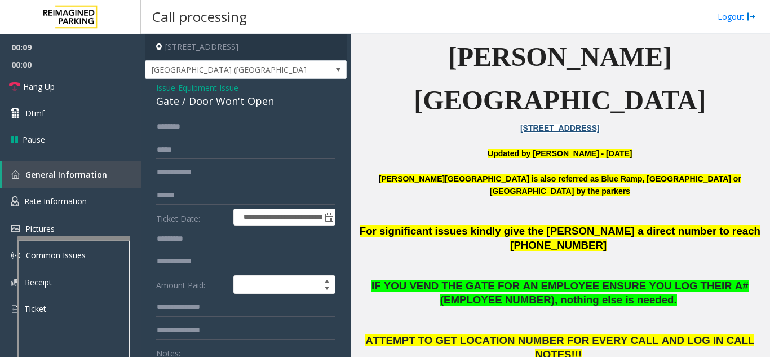
scroll to position [56, 0]
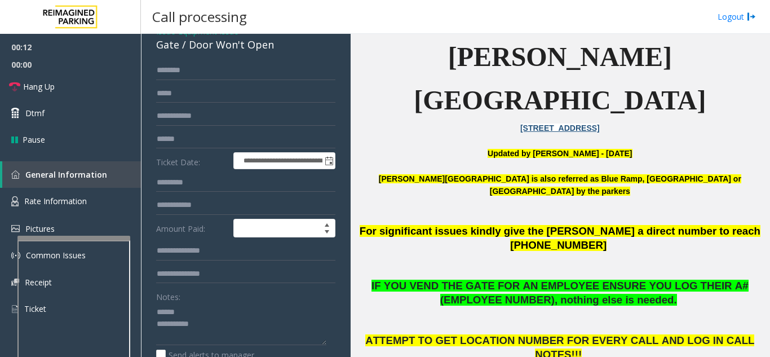
click at [221, 55] on div "**********" at bounding box center [246, 314] width 202 height 583
click at [221, 69] on input "text" at bounding box center [245, 70] width 179 height 19
drag, startPoint x: 186, startPoint y: 46, endPoint x: 276, endPoint y: 51, distance: 90.3
click at [276, 51] on div "Gate / Door Won't Open" at bounding box center [245, 44] width 179 height 15
type textarea "**********"
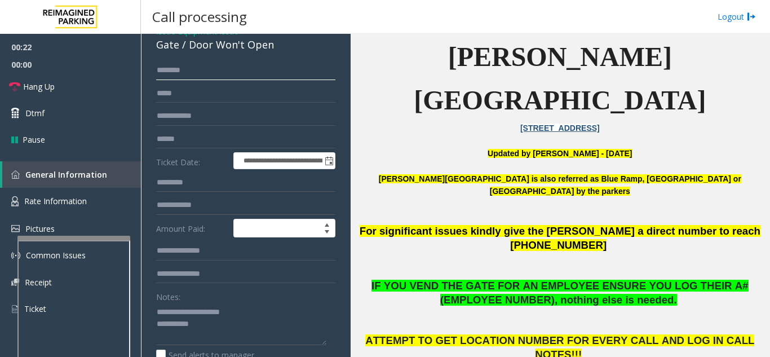
click at [224, 65] on input "text" at bounding box center [245, 70] width 179 height 19
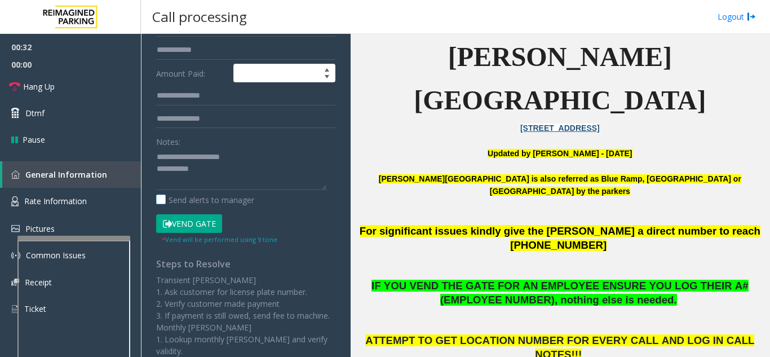
scroll to position [225, 0]
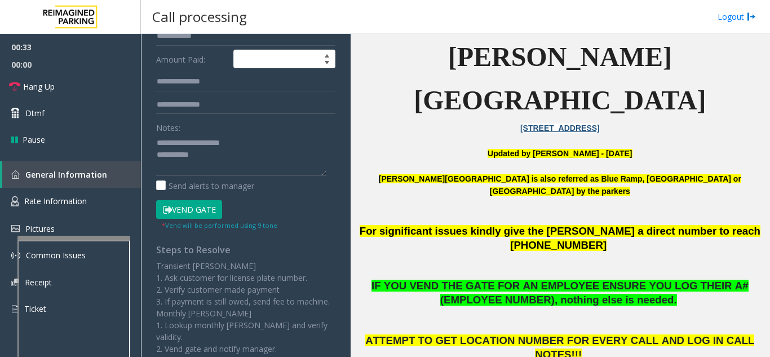
type input "**"
click at [195, 207] on button "Vend Gate" at bounding box center [189, 209] width 66 height 19
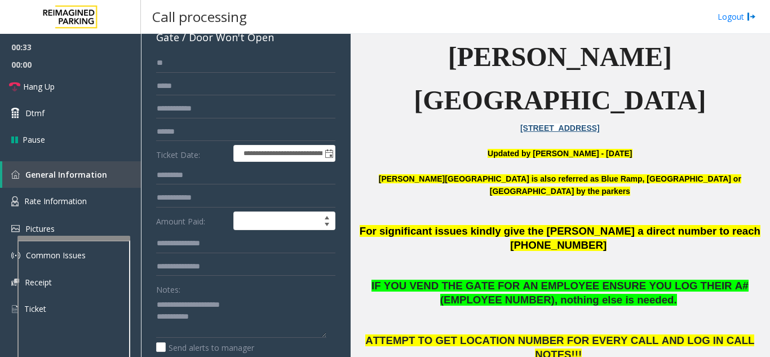
scroll to position [0, 0]
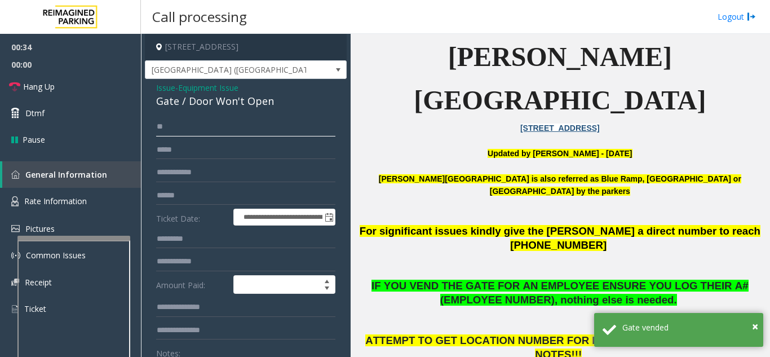
drag, startPoint x: 180, startPoint y: 126, endPoint x: 150, endPoint y: 130, distance: 30.1
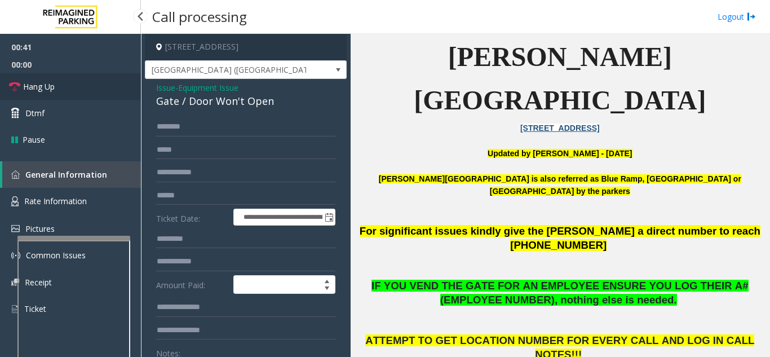
click at [70, 84] on link "Hang Up" at bounding box center [70, 86] width 141 height 26
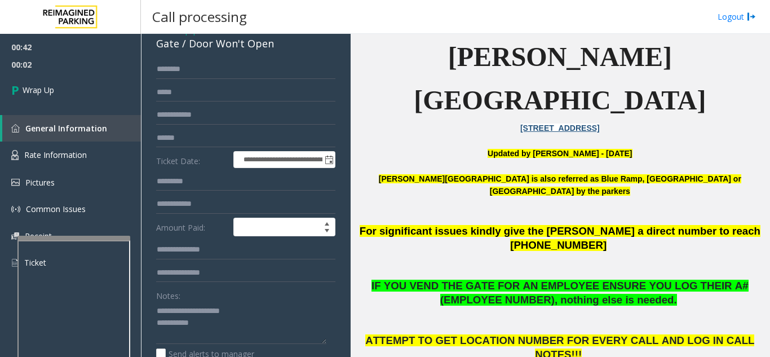
scroll to position [113, 0]
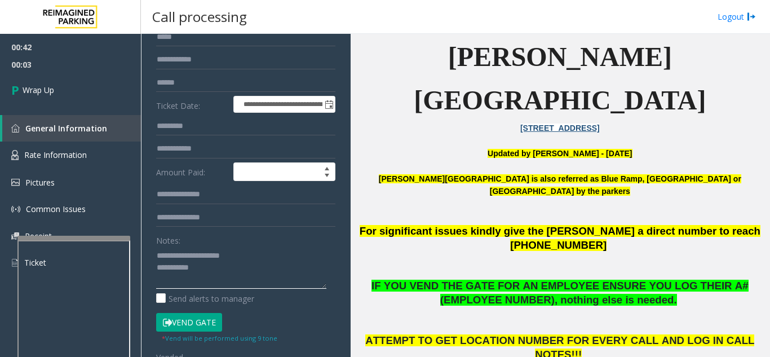
click at [275, 275] on textarea at bounding box center [241, 267] width 170 height 42
click at [239, 265] on textarea at bounding box center [241, 267] width 170 height 42
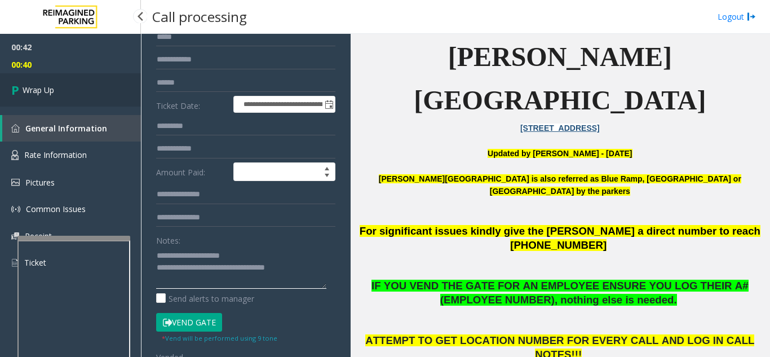
type textarea "**********"
click at [70, 95] on link "Wrap Up" at bounding box center [70, 89] width 141 height 33
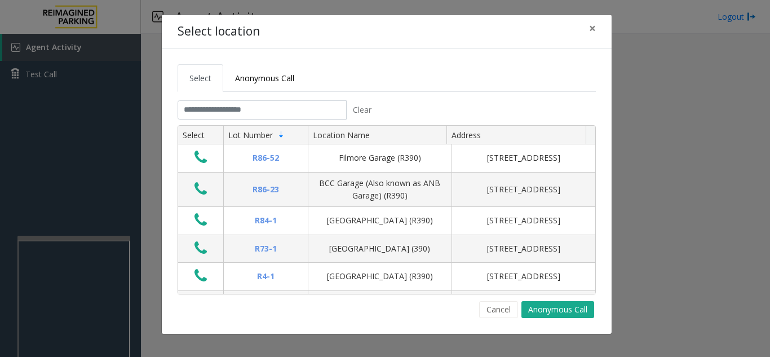
click at [414, 51] on div "Select Anonymous Call Clear Select Lot Number Location Name Address R86-52 Film…" at bounding box center [387, 190] width 450 height 285
click at [594, 31] on span "×" at bounding box center [592, 28] width 7 height 16
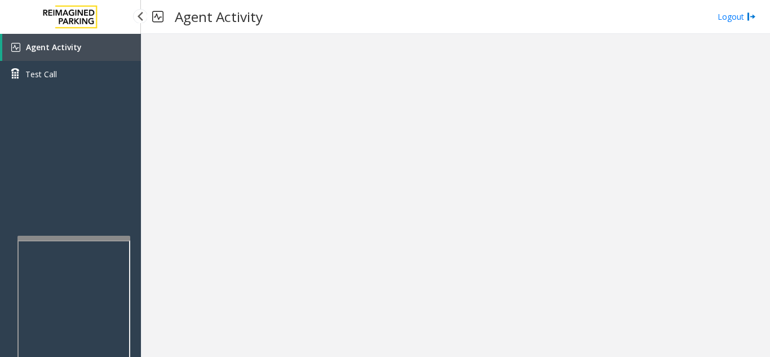
drag, startPoint x: 86, startPoint y: 54, endPoint x: 101, endPoint y: 58, distance: 15.9
click at [86, 54] on link "Agent Activity" at bounding box center [71, 47] width 139 height 27
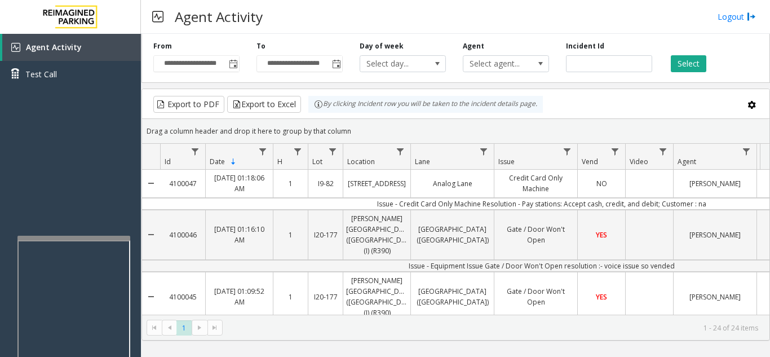
click at [483, 10] on div "Agent Activity Logout" at bounding box center [455, 17] width 629 height 34
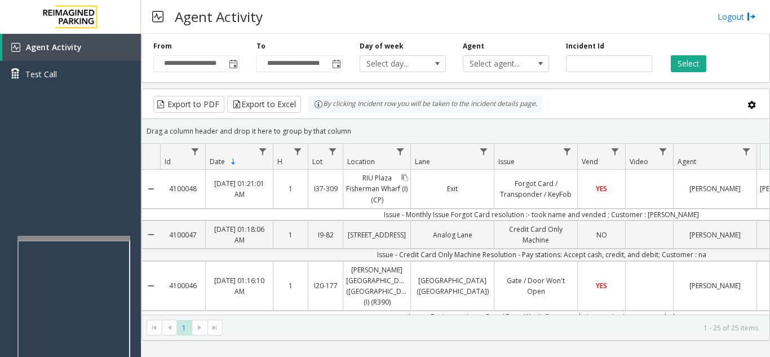
drag, startPoint x: 384, startPoint y: 147, endPoint x: 401, endPoint y: 194, distance: 50.3
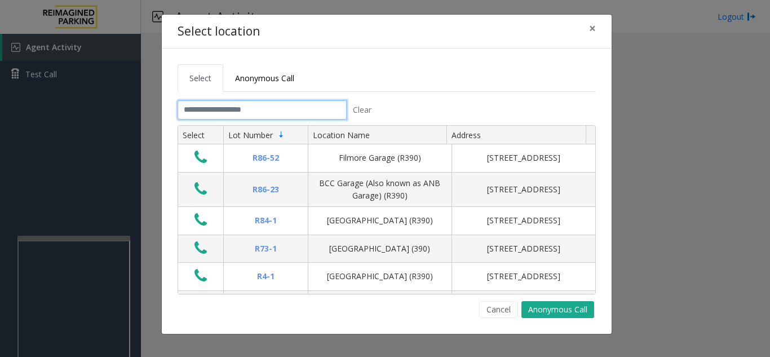
click at [245, 108] on input "text" at bounding box center [261, 109] width 169 height 19
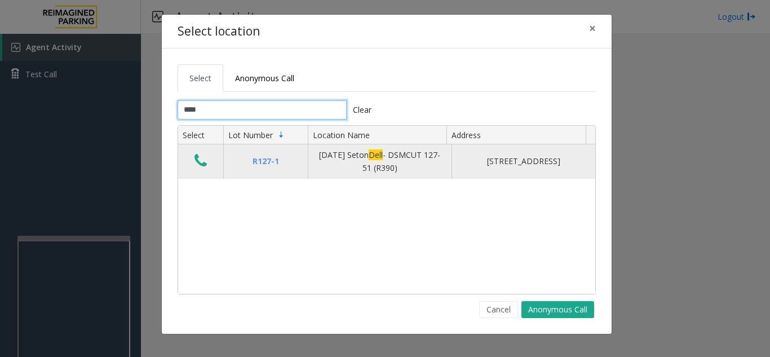
type input "****"
click at [198, 161] on icon "Data table" at bounding box center [200, 161] width 12 height 16
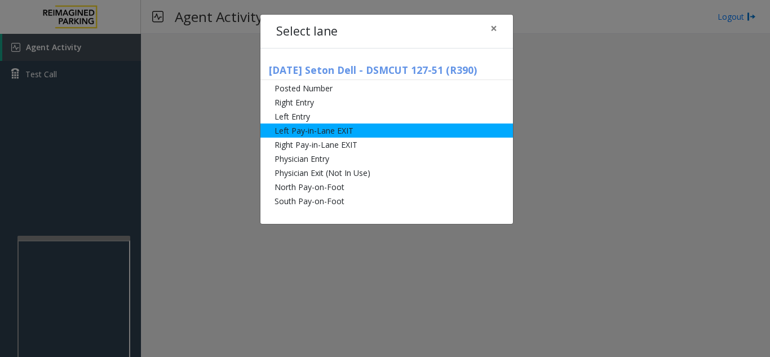
click at [348, 131] on li "Left Pay-in-Lane EXIT" at bounding box center [386, 130] width 252 height 14
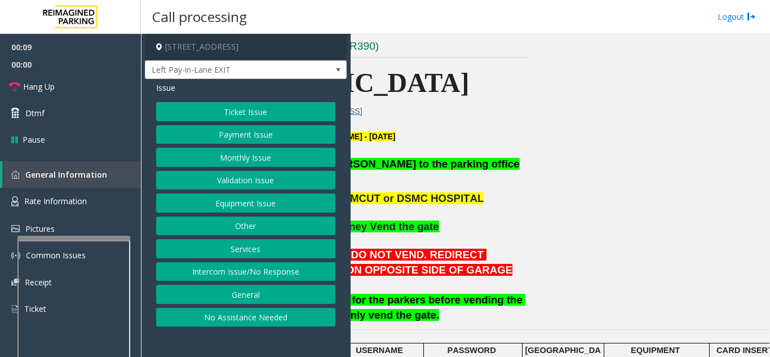
scroll to position [225, 0]
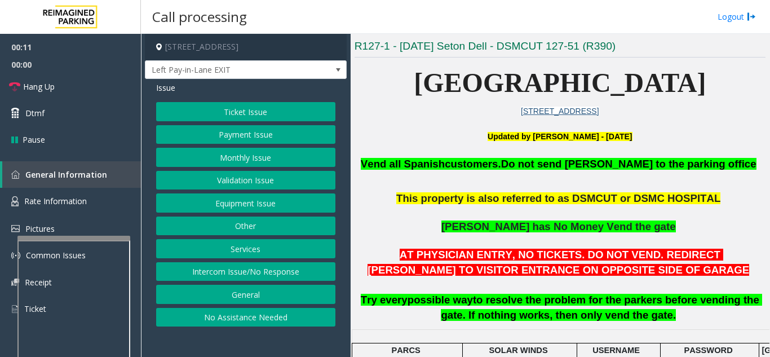
click at [269, 204] on button "Equipment Issue" at bounding box center [245, 202] width 179 height 19
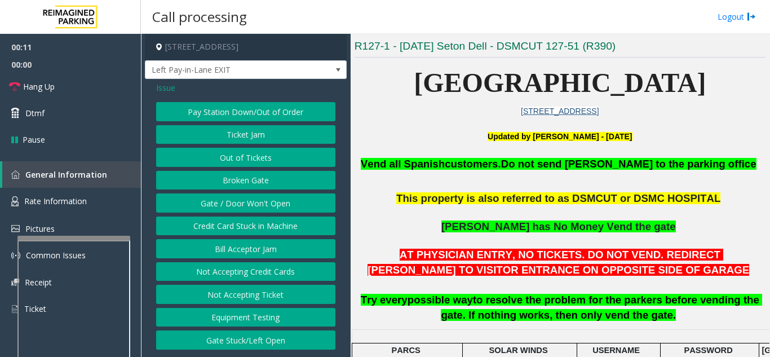
click at [269, 204] on button "Gate / Door Won't Open" at bounding box center [245, 202] width 179 height 19
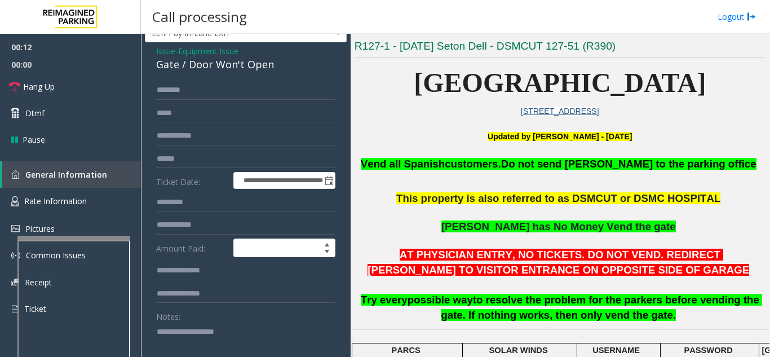
scroll to position [56, 0]
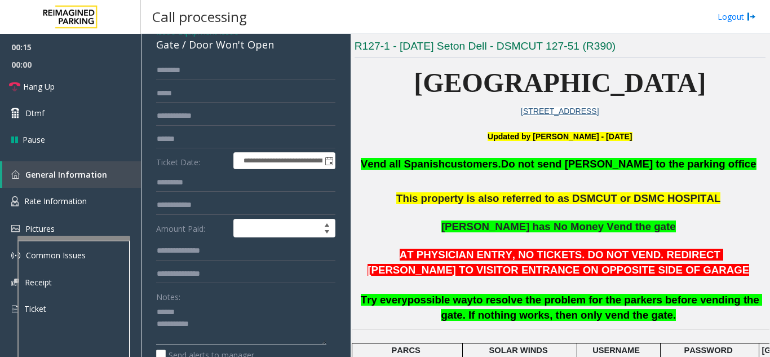
click at [203, 312] on textarea at bounding box center [241, 324] width 170 height 42
drag, startPoint x: 189, startPoint y: 50, endPoint x: 287, endPoint y: 52, distance: 98.1
click at [287, 52] on div "Gate / Door Won't Open" at bounding box center [245, 44] width 179 height 15
click at [257, 72] on input "text" at bounding box center [245, 70] width 179 height 19
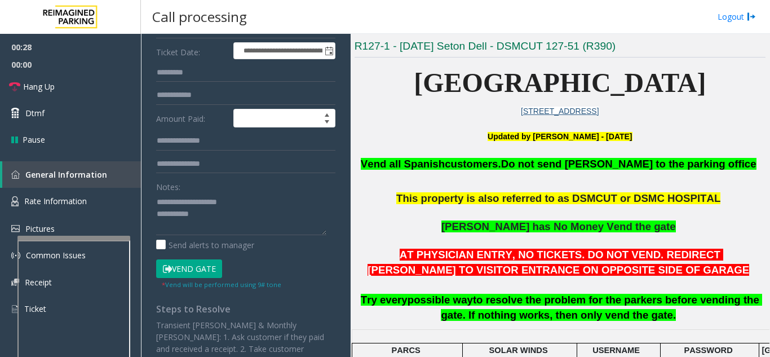
scroll to position [169, 0]
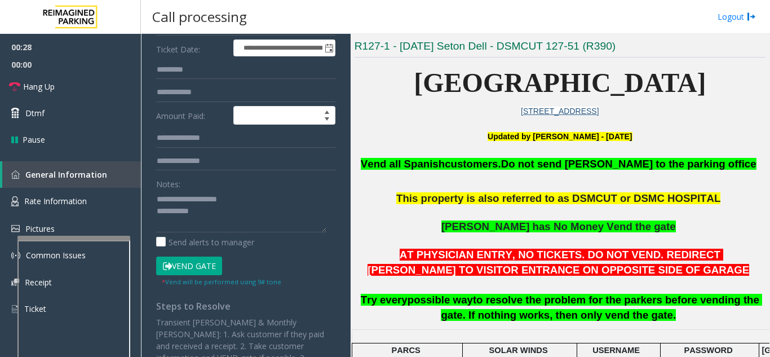
drag, startPoint x: 192, startPoint y: 258, endPoint x: 211, endPoint y: 252, distance: 19.4
click at [192, 258] on button "Vend Gate" at bounding box center [189, 265] width 66 height 19
click at [233, 214] on textarea at bounding box center [241, 211] width 170 height 42
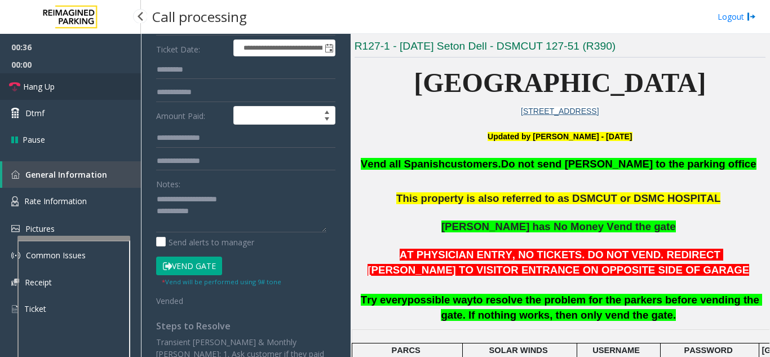
click at [66, 92] on link "Hang Up" at bounding box center [70, 86] width 141 height 26
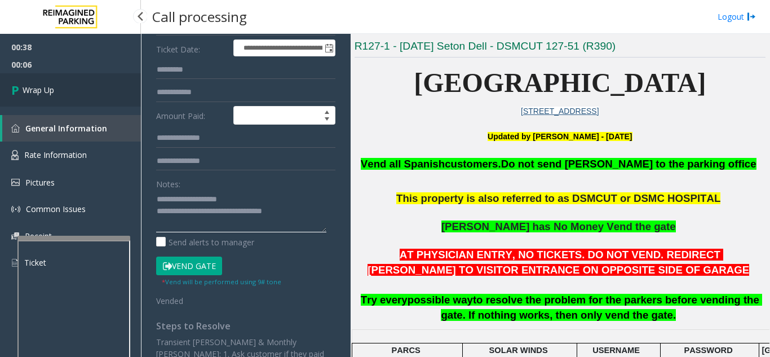
type textarea "**********"
click at [28, 104] on link "Wrap Up" at bounding box center [70, 89] width 141 height 33
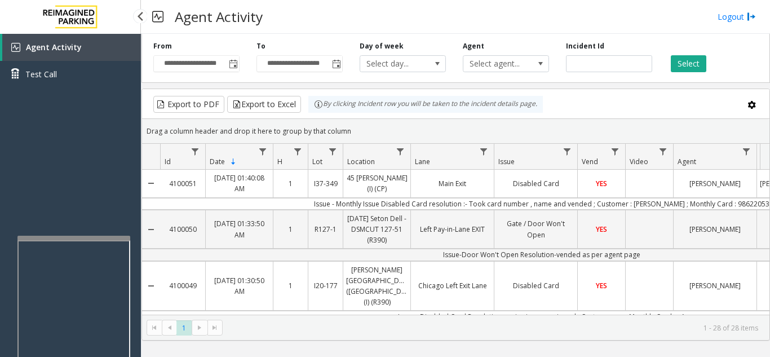
click at [34, 179] on div "Agent Activity Test Call" at bounding box center [70, 212] width 141 height 357
click at [180, 245] on app-root "**********" at bounding box center [385, 178] width 770 height 357
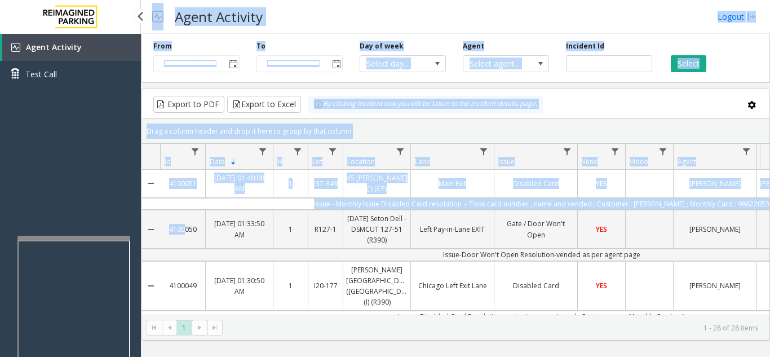
click at [56, 134] on div "Agent Activity Test Call" at bounding box center [70, 212] width 141 height 357
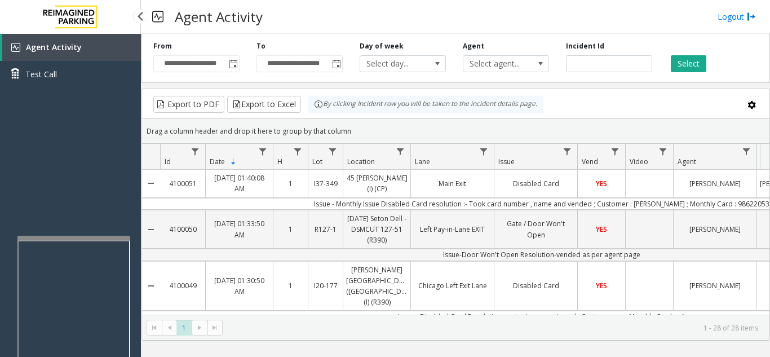
click at [109, 153] on div "Agent Activity Test Call" at bounding box center [70, 212] width 141 height 357
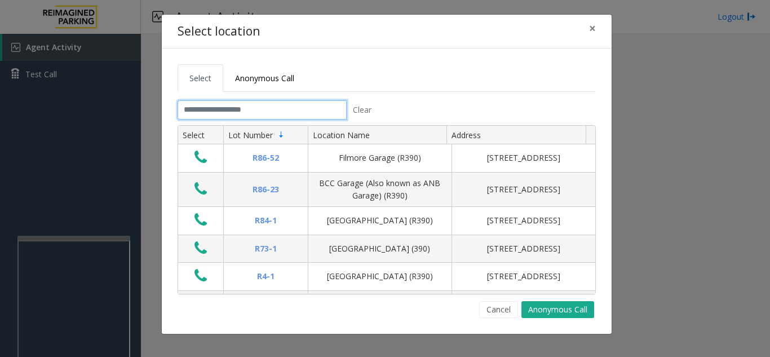
click at [211, 107] on input "text" at bounding box center [261, 109] width 169 height 19
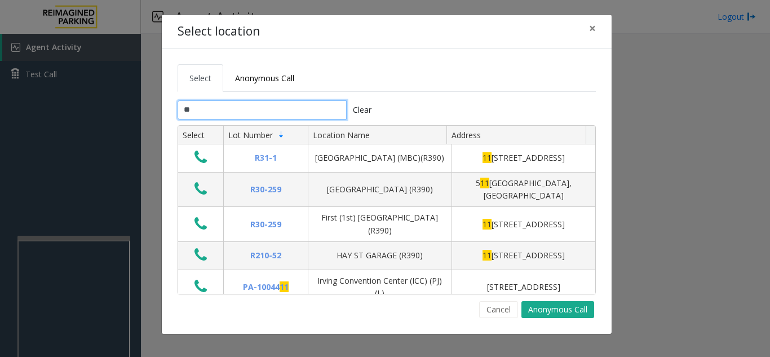
type input "*"
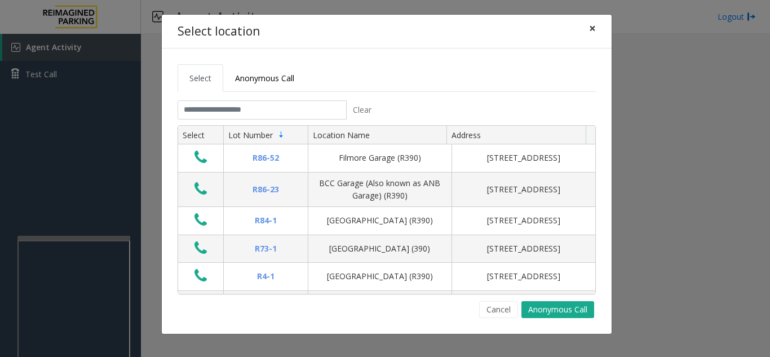
click at [592, 29] on span "×" at bounding box center [592, 28] width 7 height 16
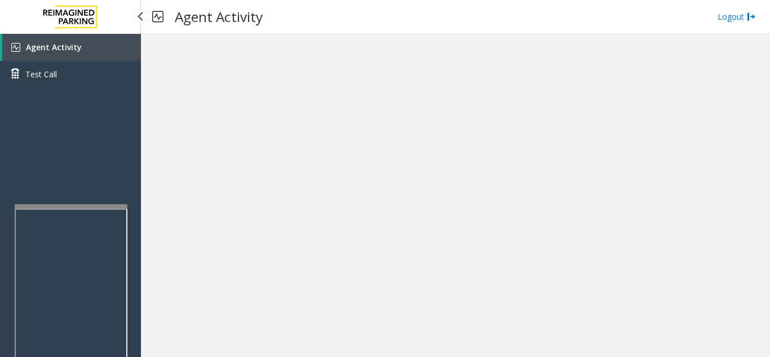
click at [82, 201] on app-root "Agent Activity Test Call × Close Powered by Umojo © 2025 Agent Activity Logout ×" at bounding box center [385, 178] width 770 height 357
click at [104, 46] on link "Agent Activity" at bounding box center [71, 47] width 139 height 27
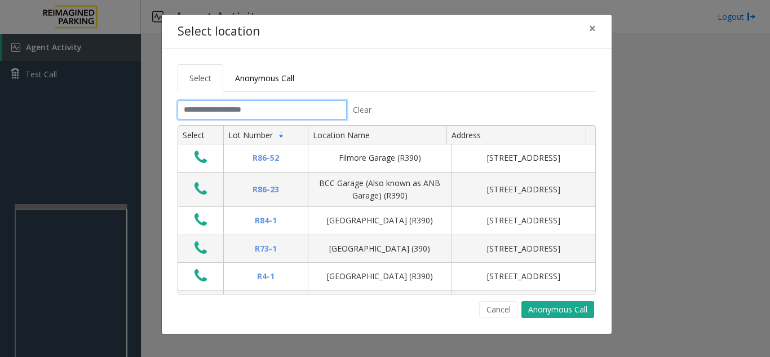
click at [209, 112] on input "text" at bounding box center [261, 109] width 169 height 19
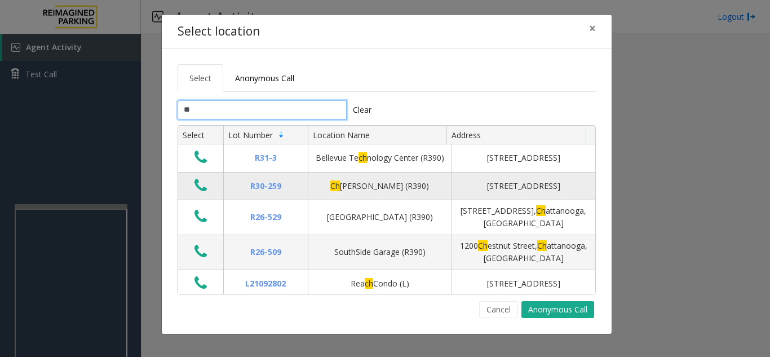
type input "**"
click at [205, 188] on icon "Data table" at bounding box center [200, 185] width 12 height 16
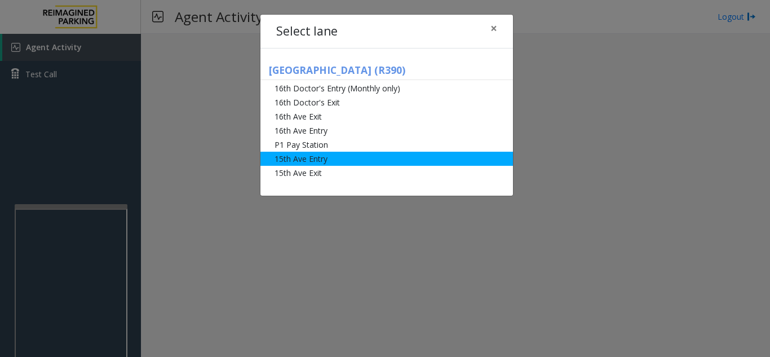
click at [348, 158] on li "15th Ave Entry" at bounding box center [386, 159] width 252 height 14
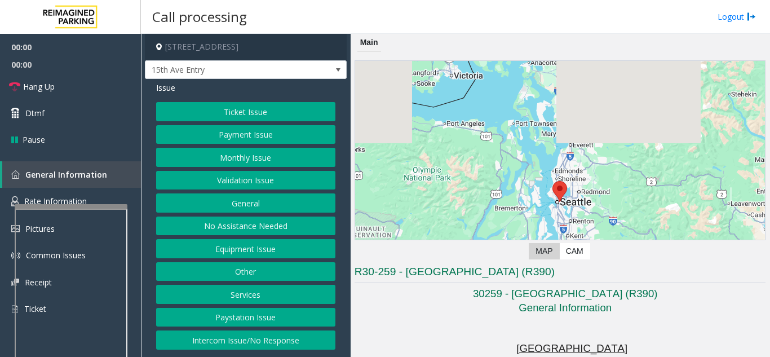
scroll to position [225, 0]
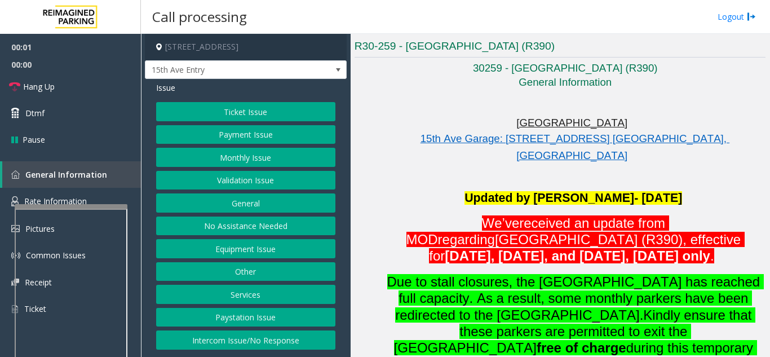
click at [283, 161] on button "Monthly Issue" at bounding box center [245, 157] width 179 height 19
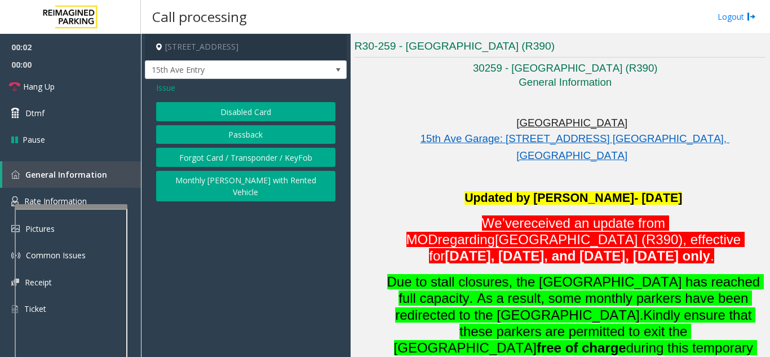
click at [269, 118] on button "Disabled Card" at bounding box center [245, 111] width 179 height 19
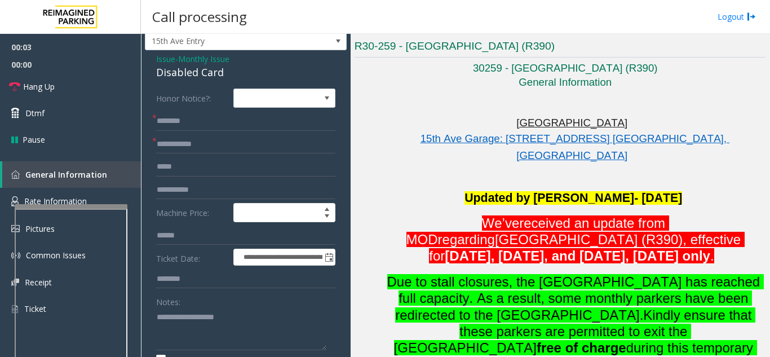
scroll to position [56, 0]
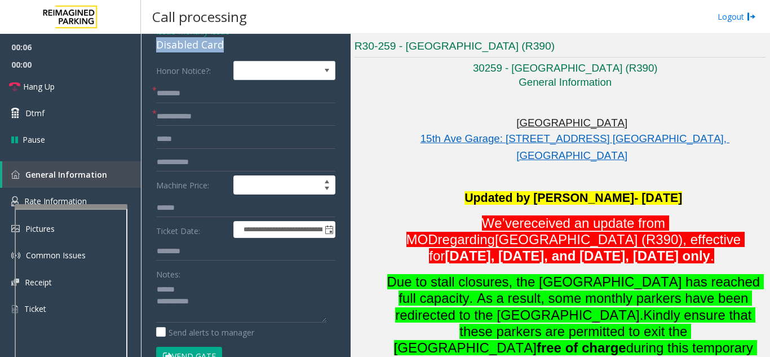
drag, startPoint x: 153, startPoint y: 45, endPoint x: 238, endPoint y: 47, distance: 85.1
type textarea "**********"
click at [254, 115] on input "text" at bounding box center [245, 116] width 179 height 19
type input "******"
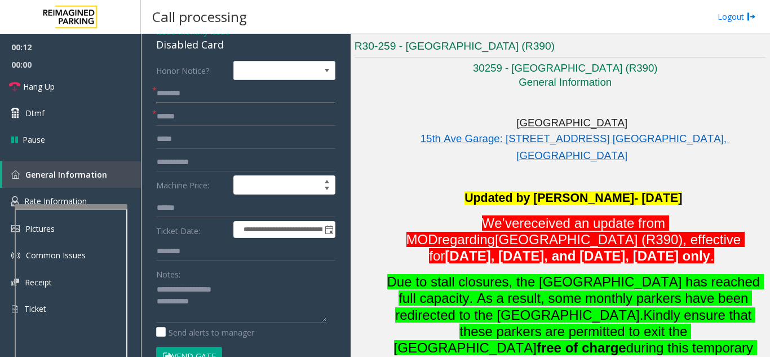
click at [205, 102] on input "text" at bounding box center [245, 93] width 179 height 19
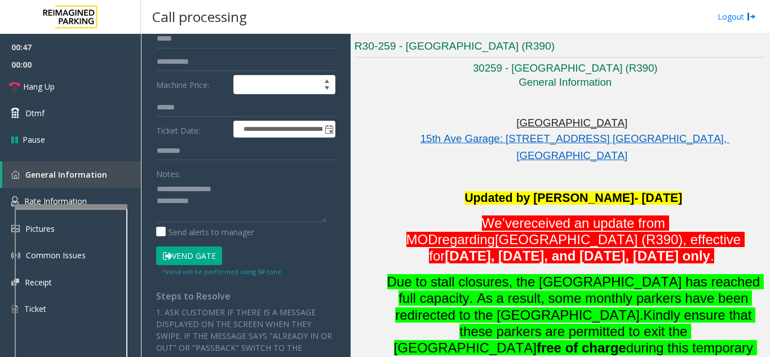
scroll to position [169, 0]
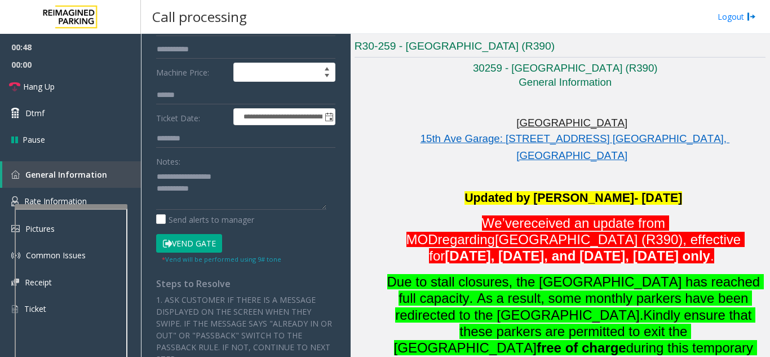
type input "**********"
click at [195, 238] on button "Vend Gate" at bounding box center [189, 243] width 66 height 19
click at [224, 194] on textarea at bounding box center [241, 188] width 170 height 42
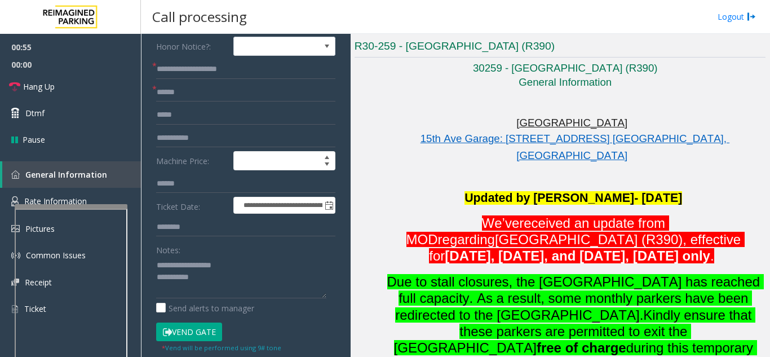
scroll to position [94, 0]
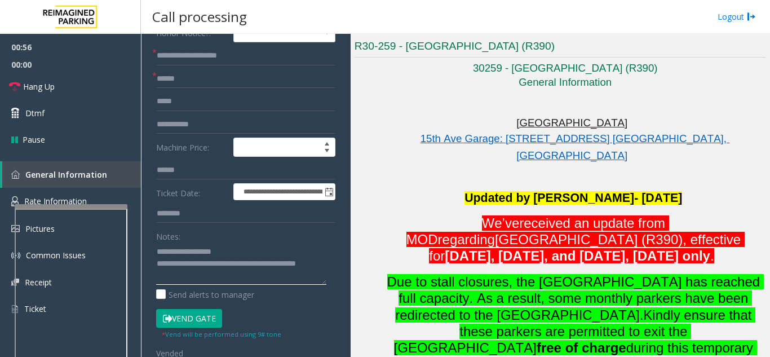
type textarea "**********"
click at [265, 233] on div "Notes:" at bounding box center [245, 255] width 179 height 58
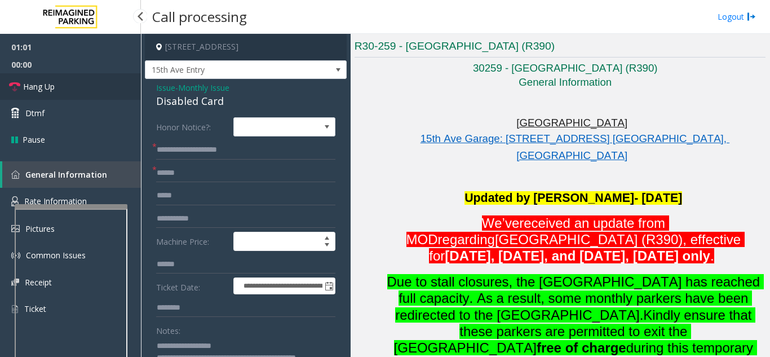
click at [74, 95] on link "Hang Up" at bounding box center [70, 86] width 141 height 26
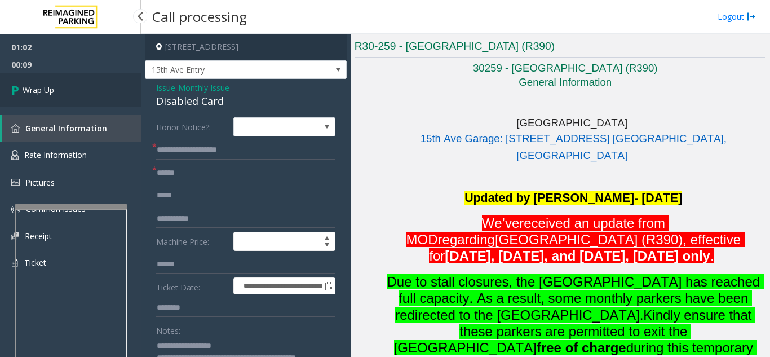
click at [109, 102] on link "Wrap Up" at bounding box center [70, 89] width 141 height 33
